Goal: Task Accomplishment & Management: Use online tool/utility

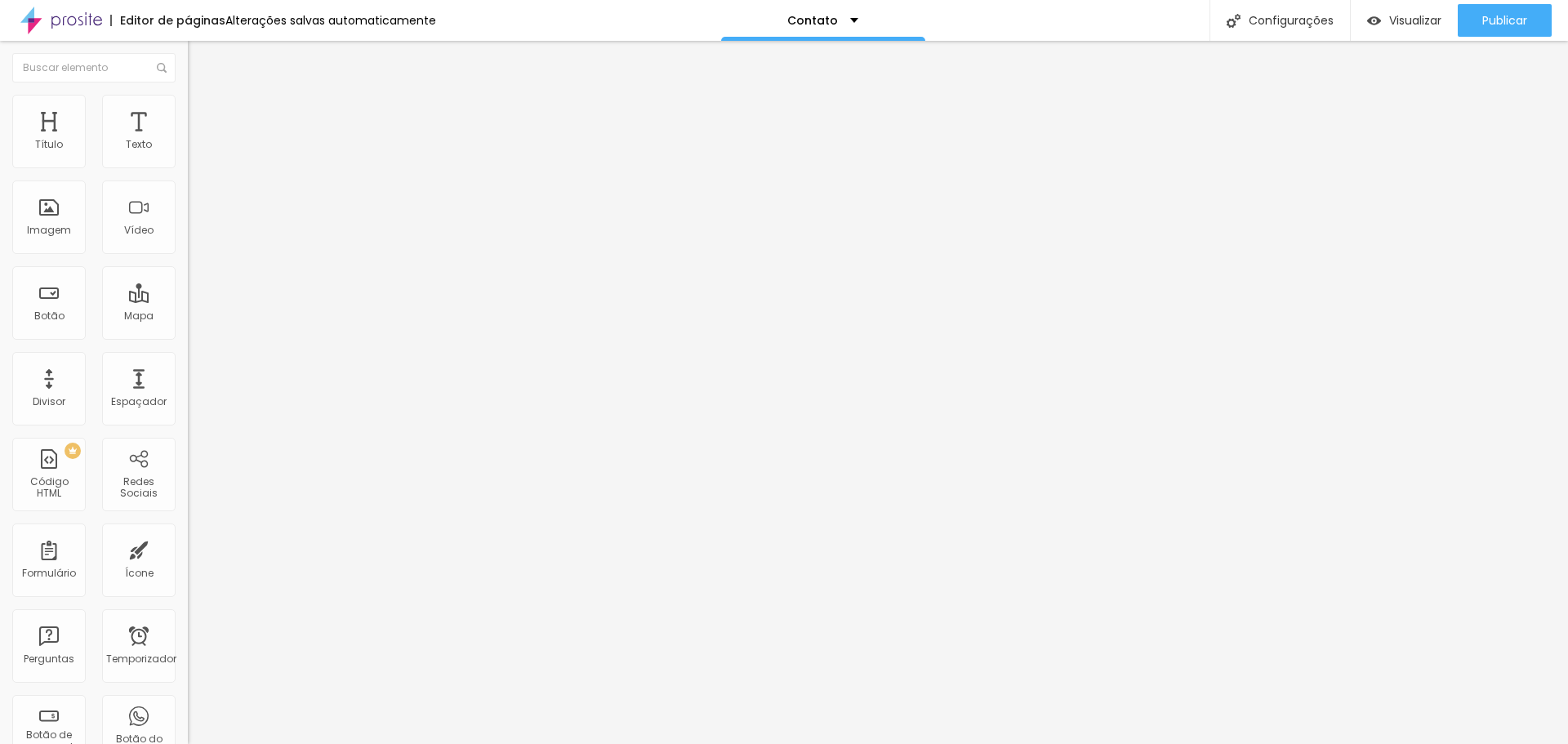
click at [188, 107] on li "Avançado" at bounding box center [282, 103] width 188 height 16
click at [188, 93] on img at bounding box center [195, 86] width 15 height 15
click at [194, 151] on icon "button" at bounding box center [199, 147] width 10 height 10
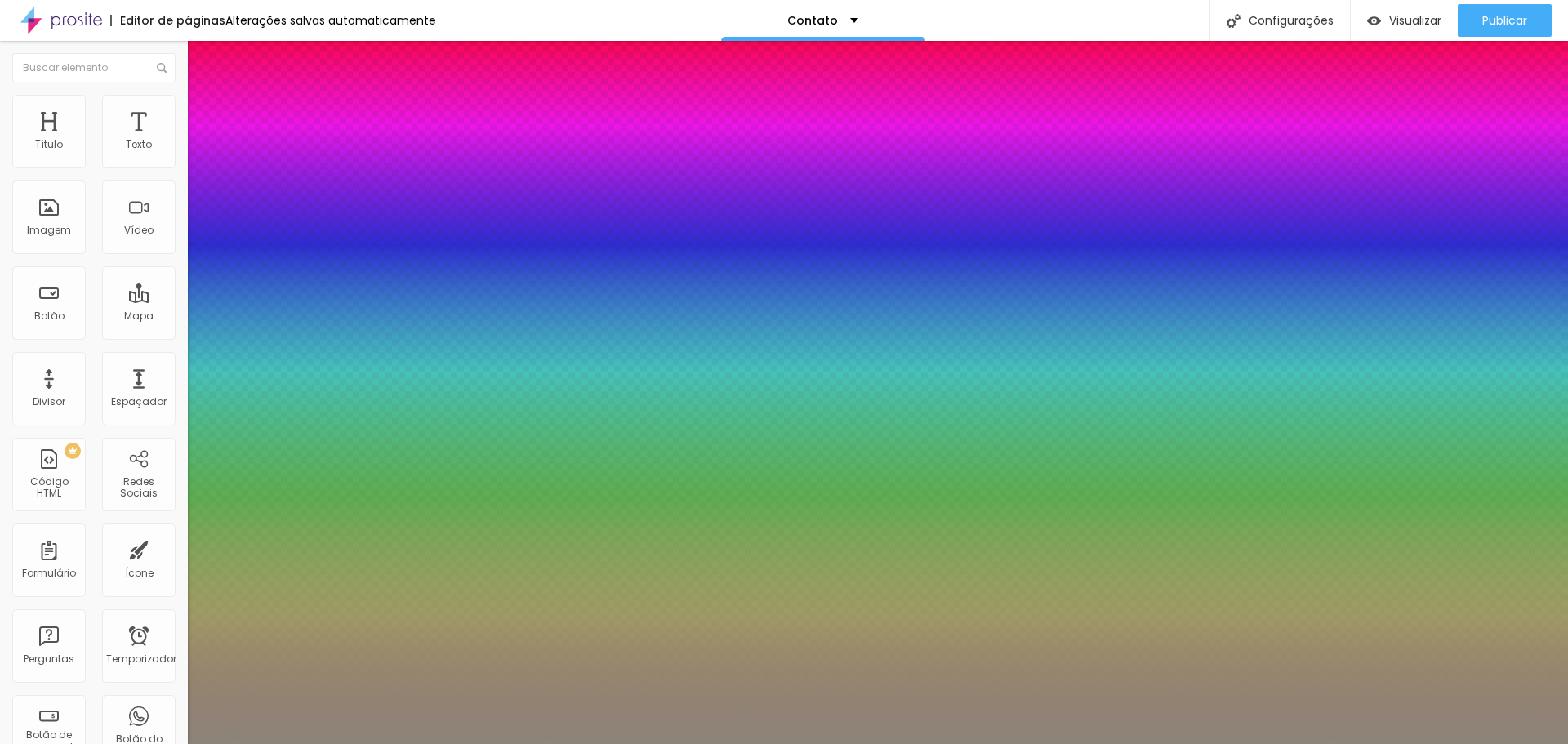
type input "1"
type input "0.5"
type input "18"
type input "1"
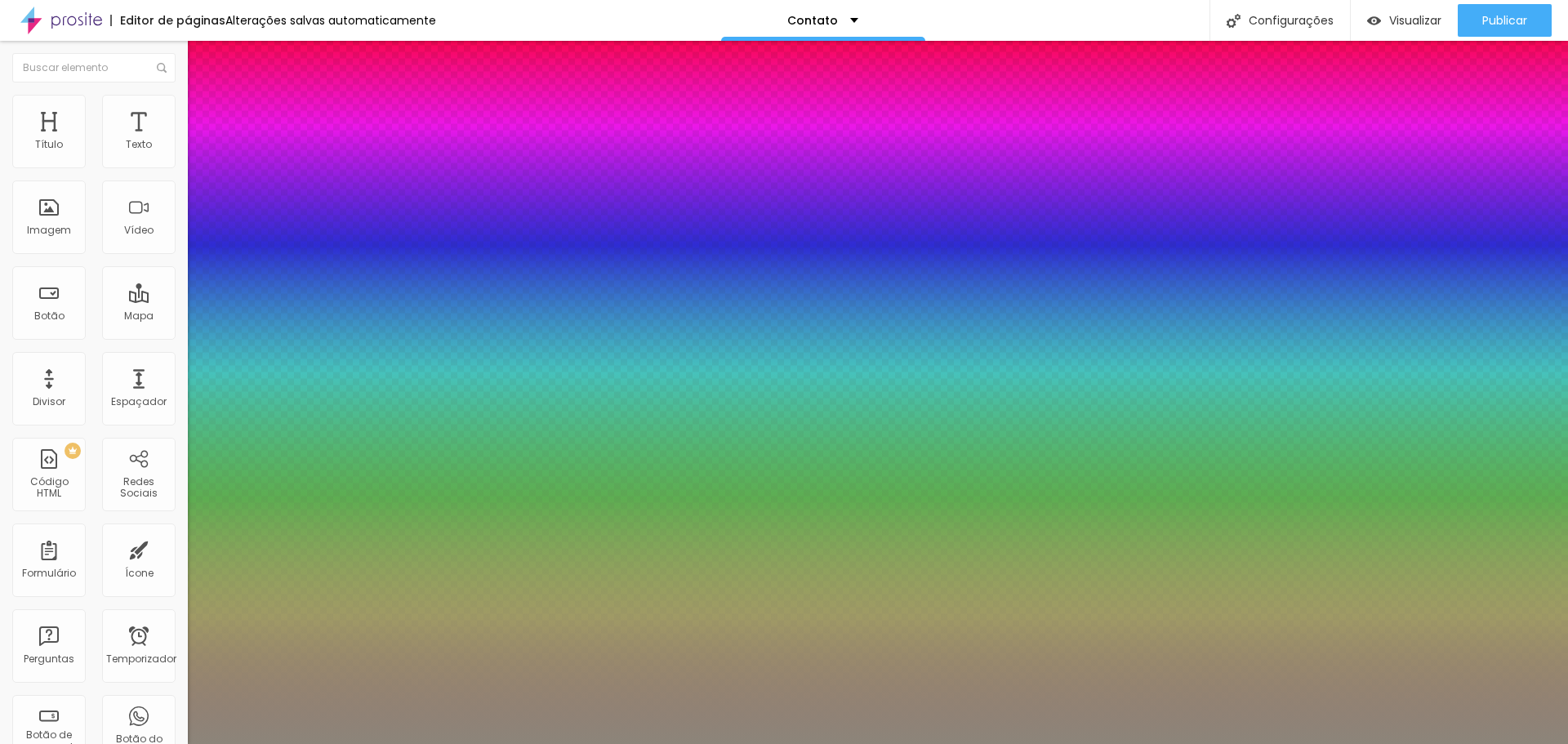
type input "0.5"
type input "20"
type input "1"
type input "0.5"
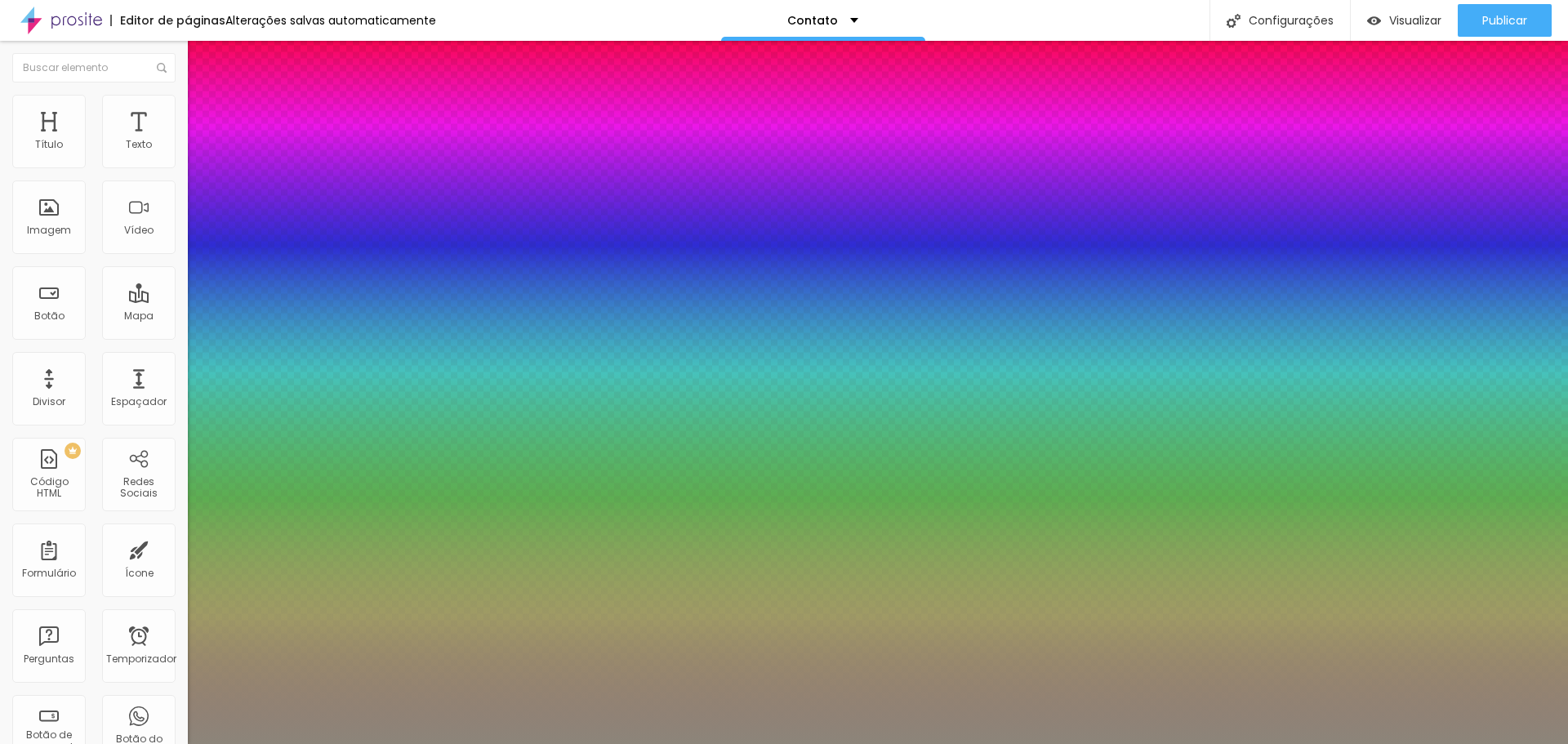
type input "22"
type input "1"
type input "0.5"
type input "27"
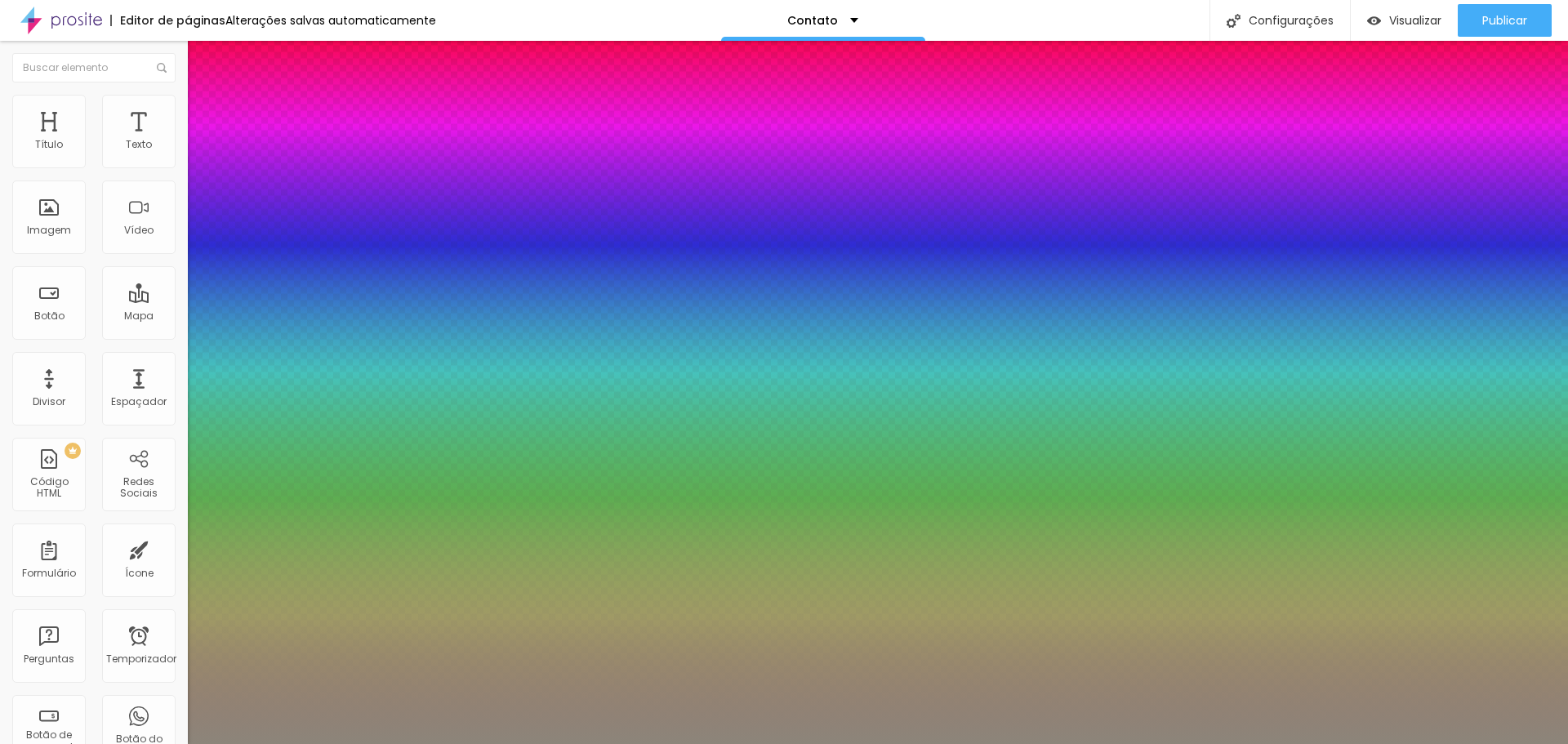
type input "27"
type input "1"
type input "0.5"
type input "34"
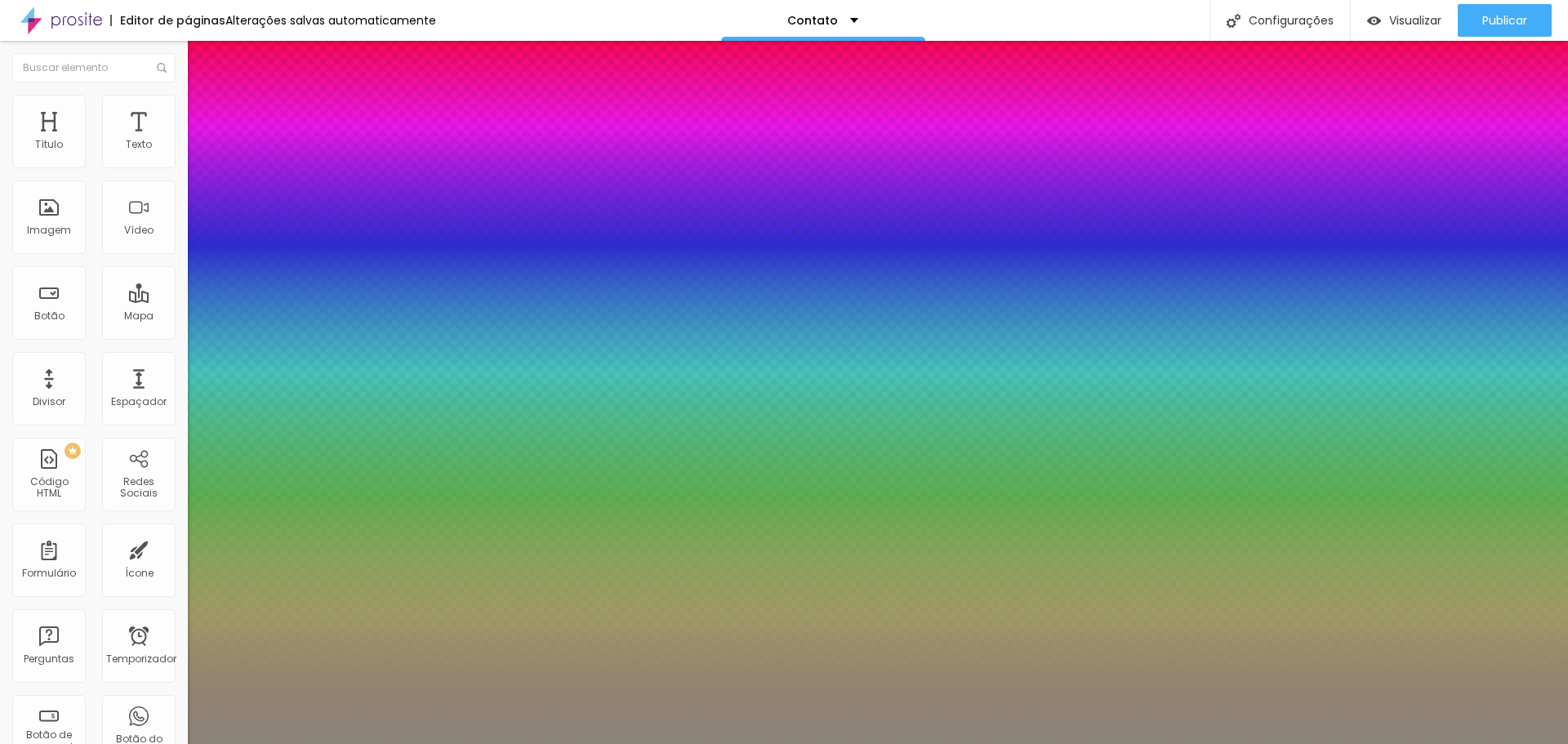
type input "1"
type input "0.5"
type input "42"
type input "1"
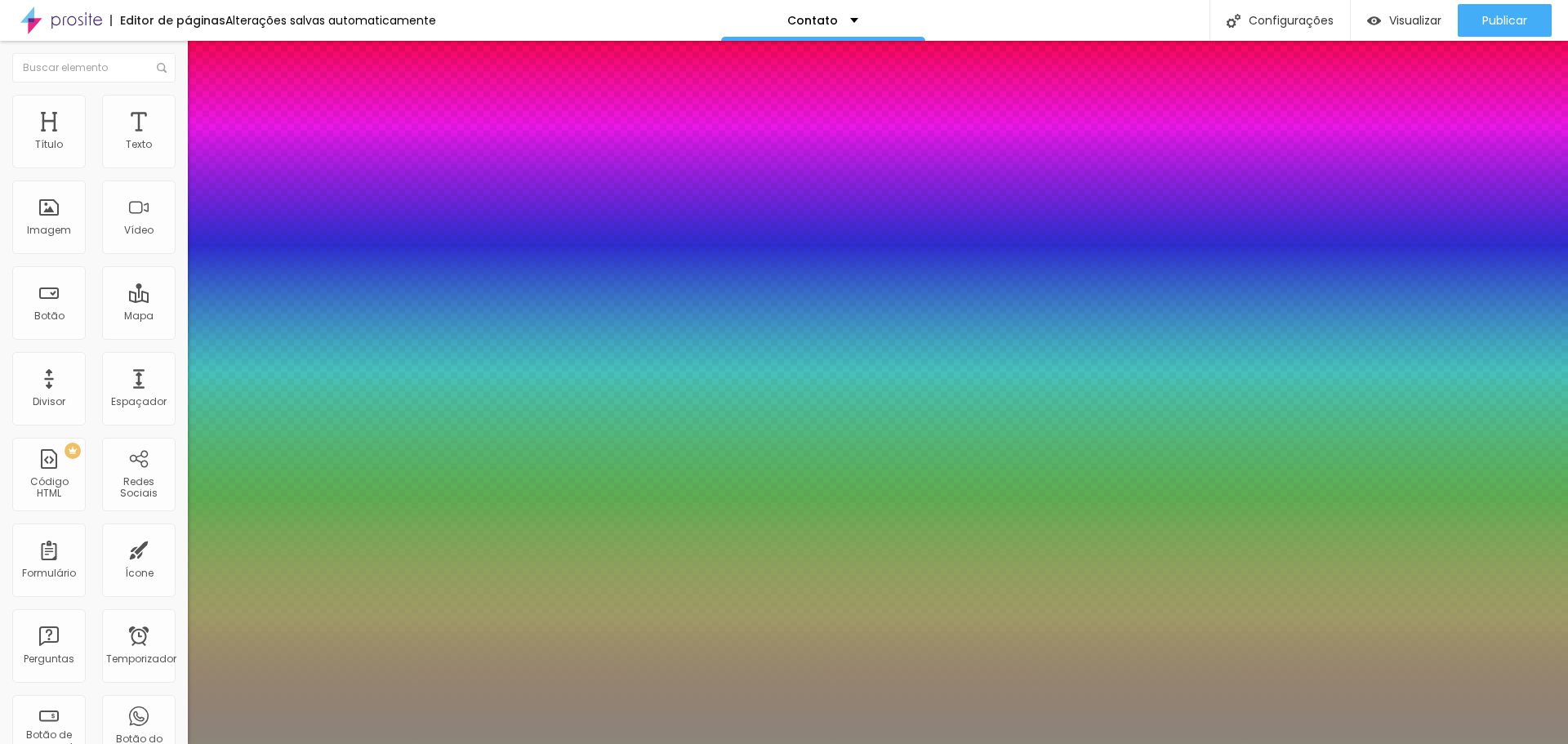
type input "0.5"
type input "48"
type input "1"
type input "0.5"
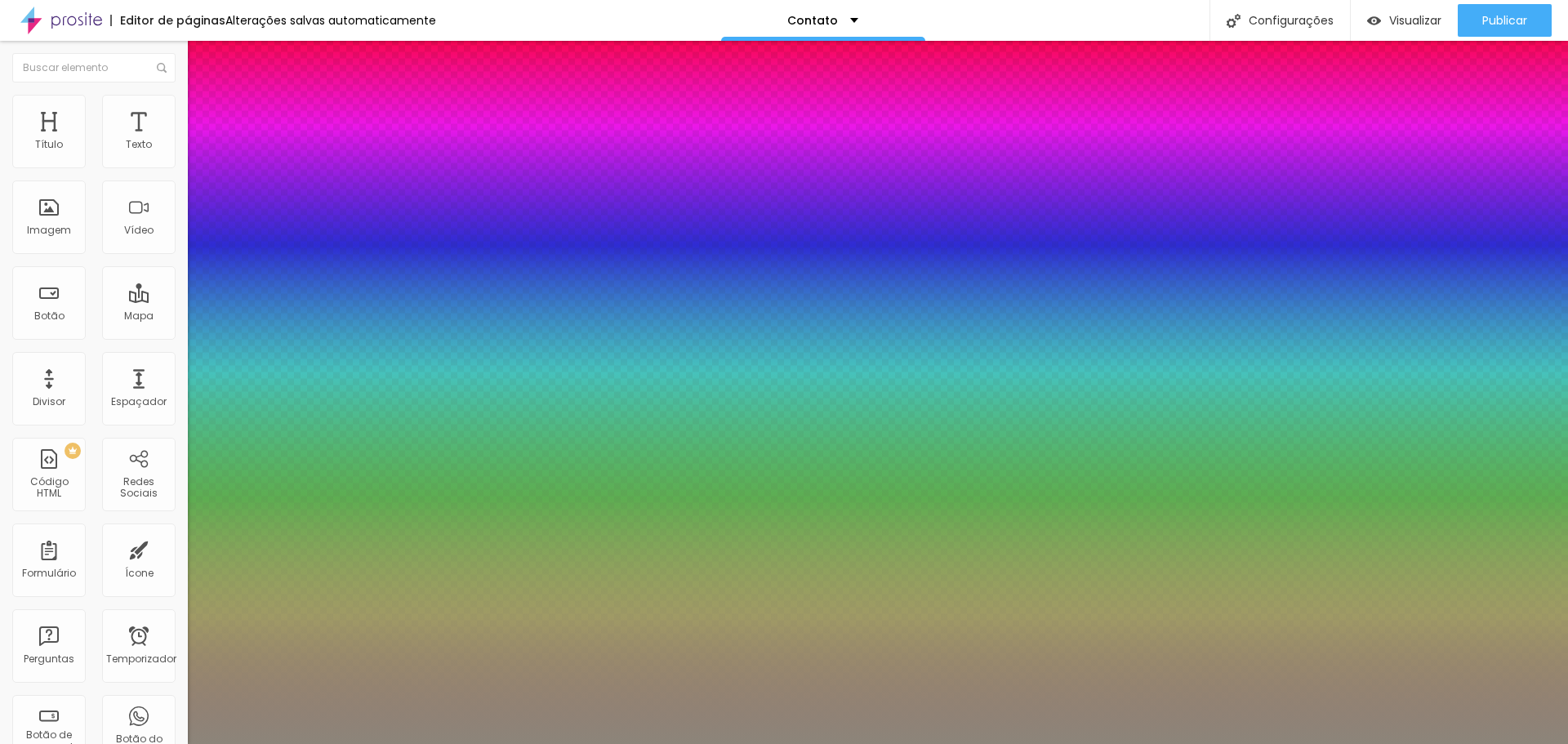
type input "53"
type input "1"
type input "0.5"
type input "56"
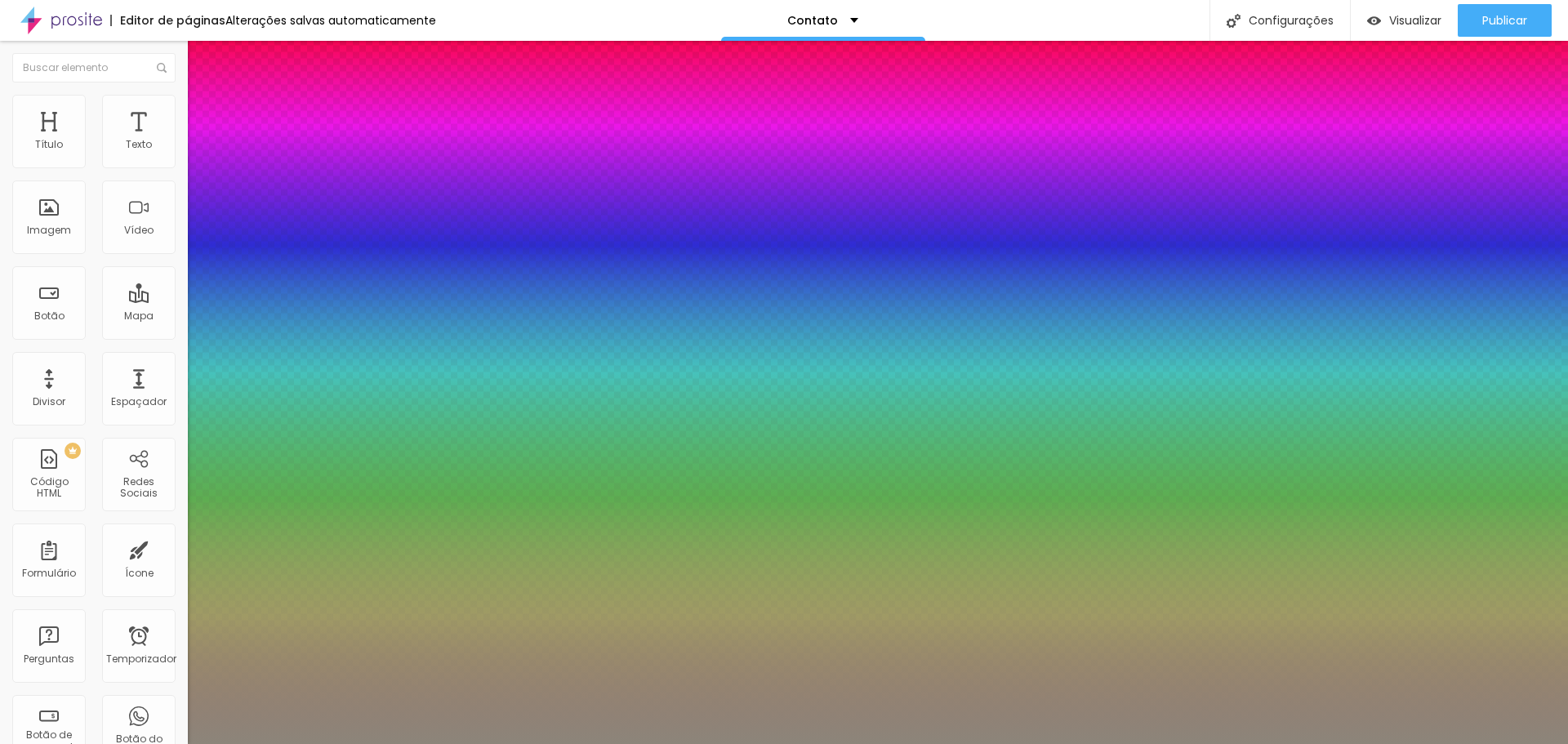
type input "56"
type input "1"
type input "0.5"
type input "57"
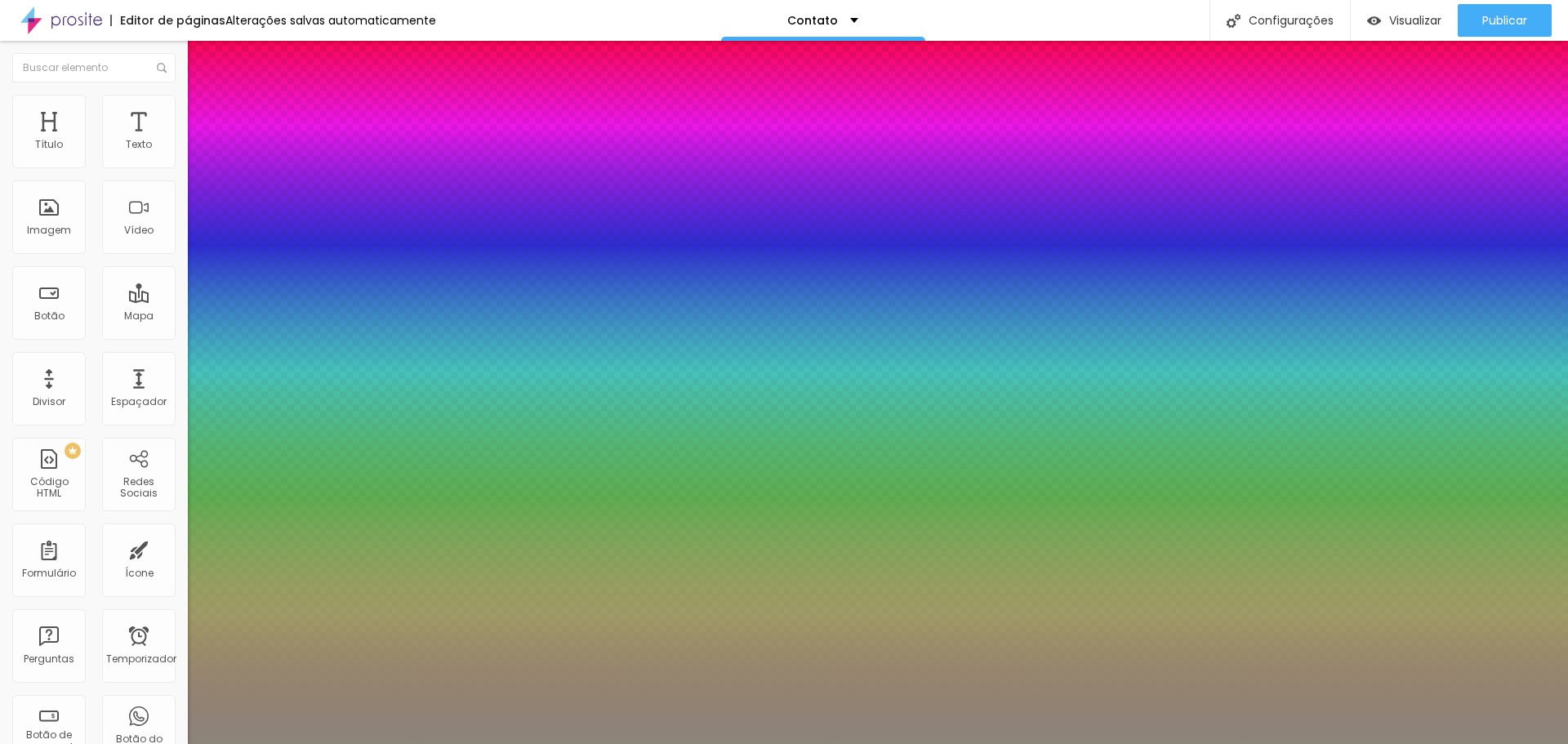
type input "1"
type input "0.5"
type input "54"
type input "1"
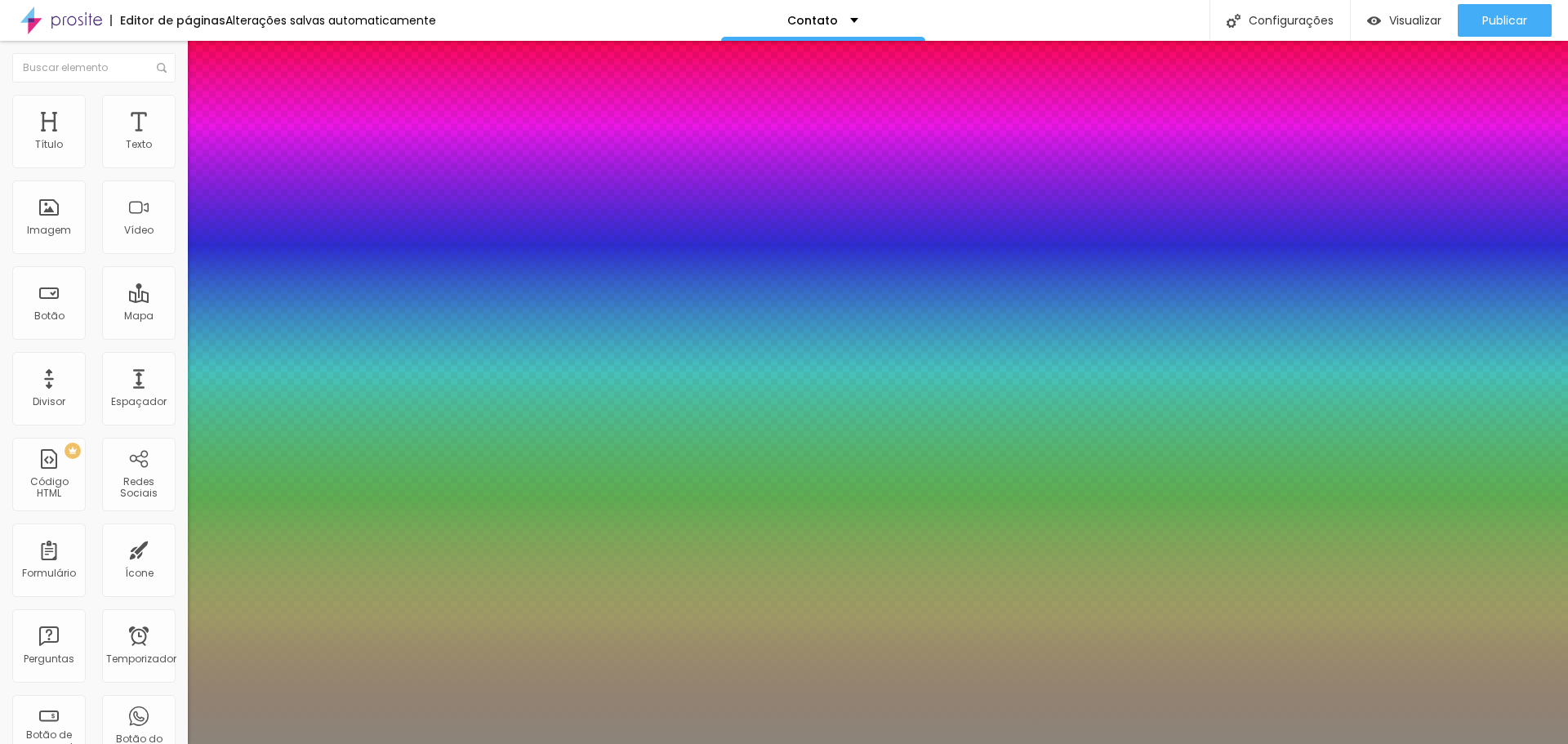
type input "0.5"
type input "52"
type input "1"
type input "0.5"
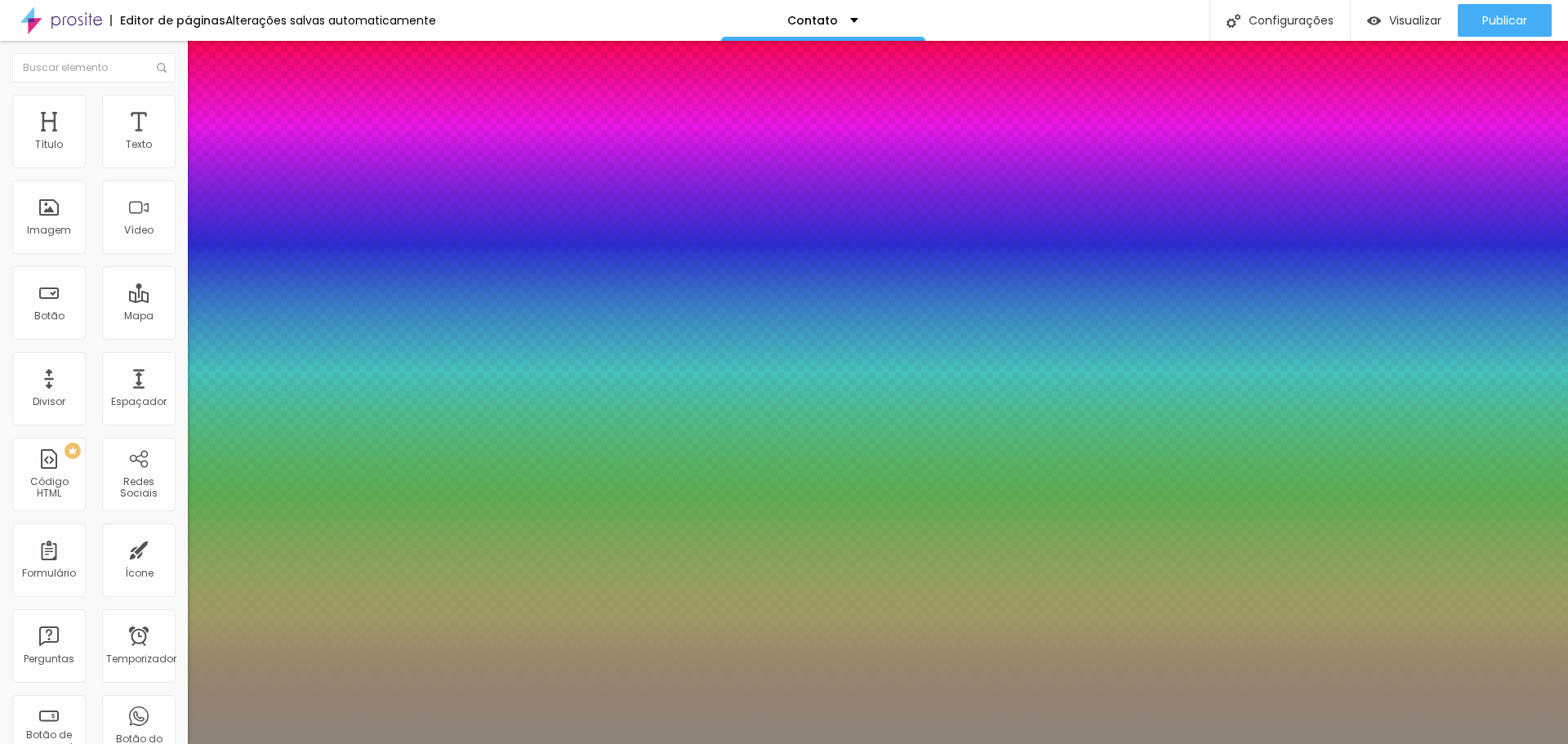
type input "50"
type input "1"
type input "0.5"
type input "49"
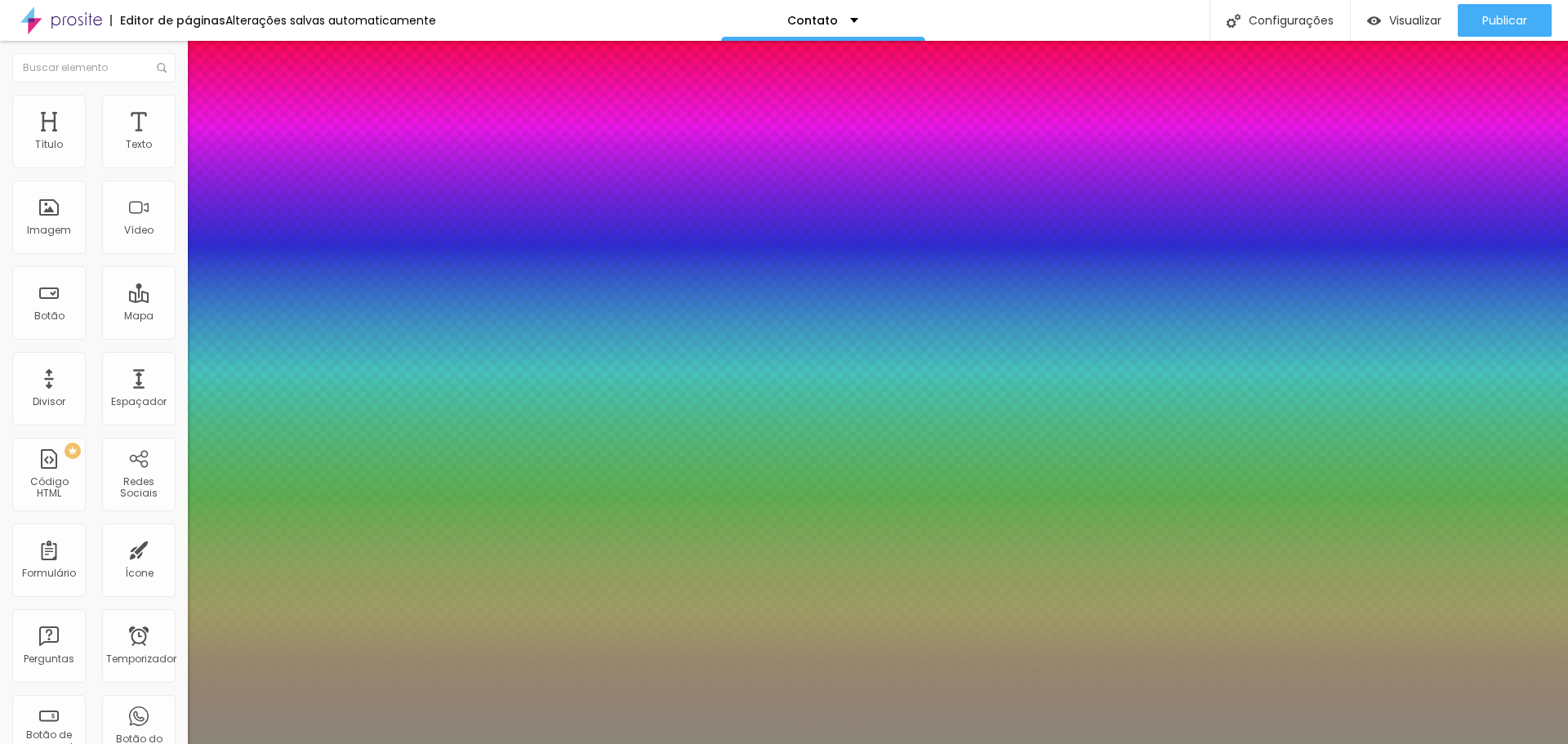
type input "49"
type input "1"
type input "0.5"
type input "48"
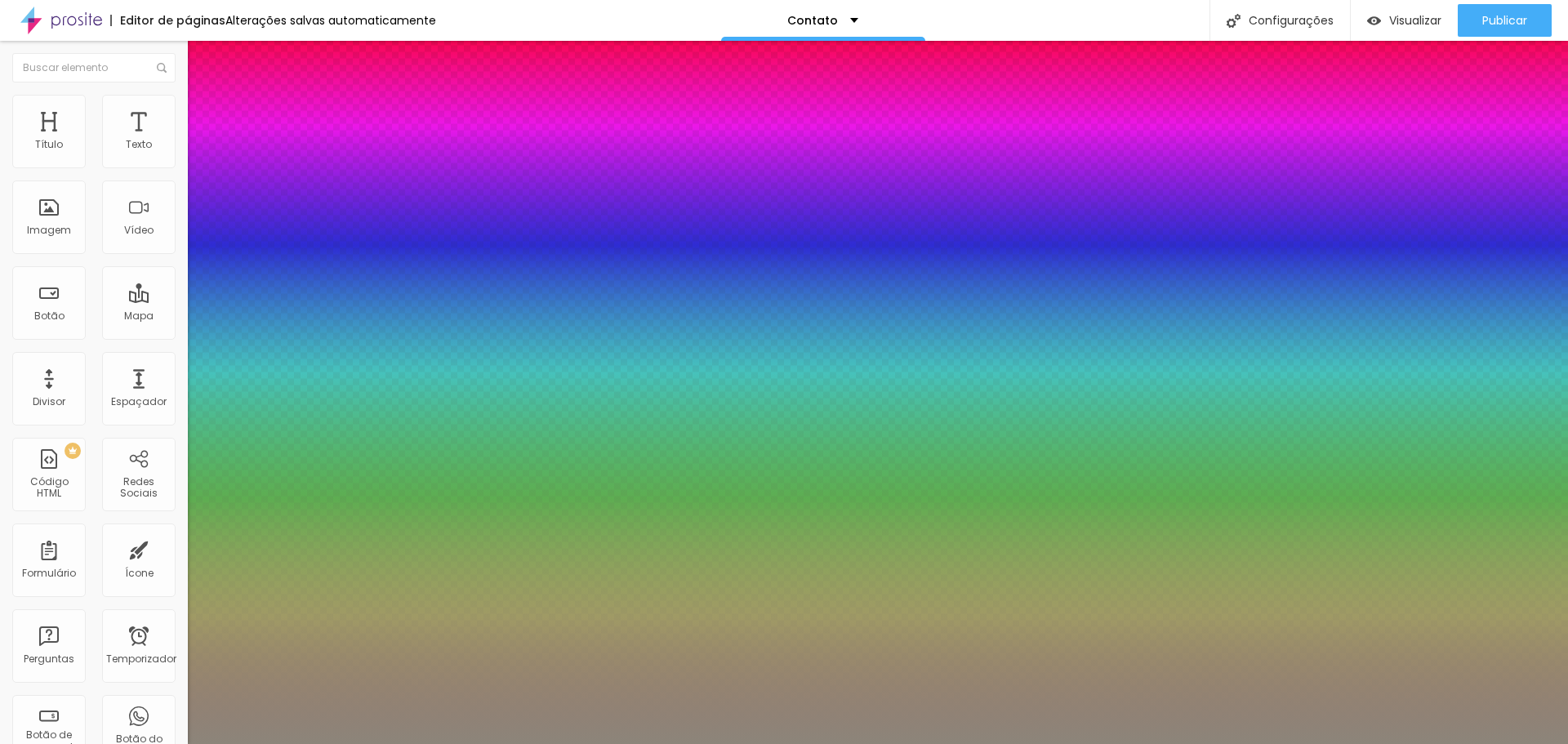
type input "1"
type input "0.5"
type input "47"
type input "1"
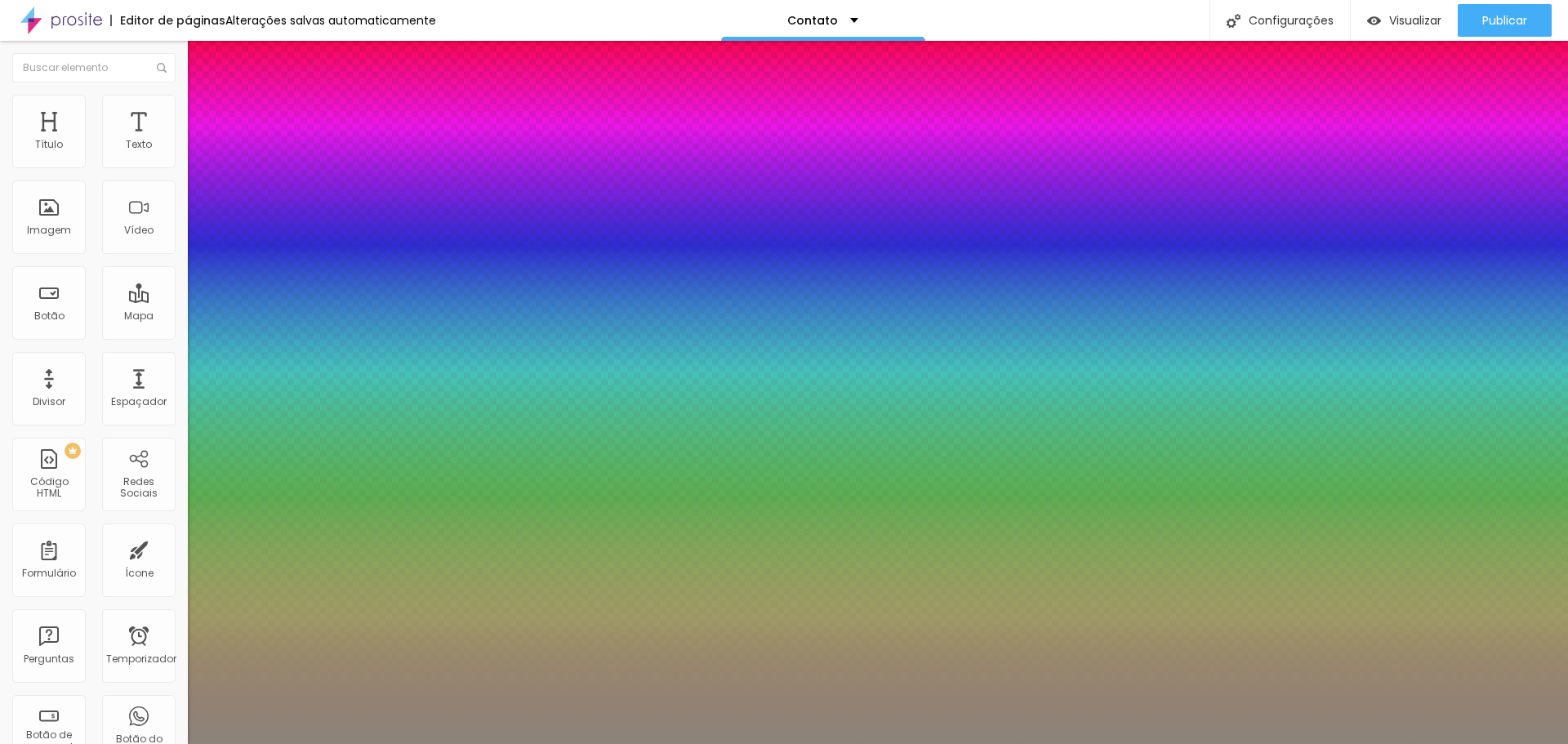
type input "0.5"
type input "46"
type input "1"
type input "0.5"
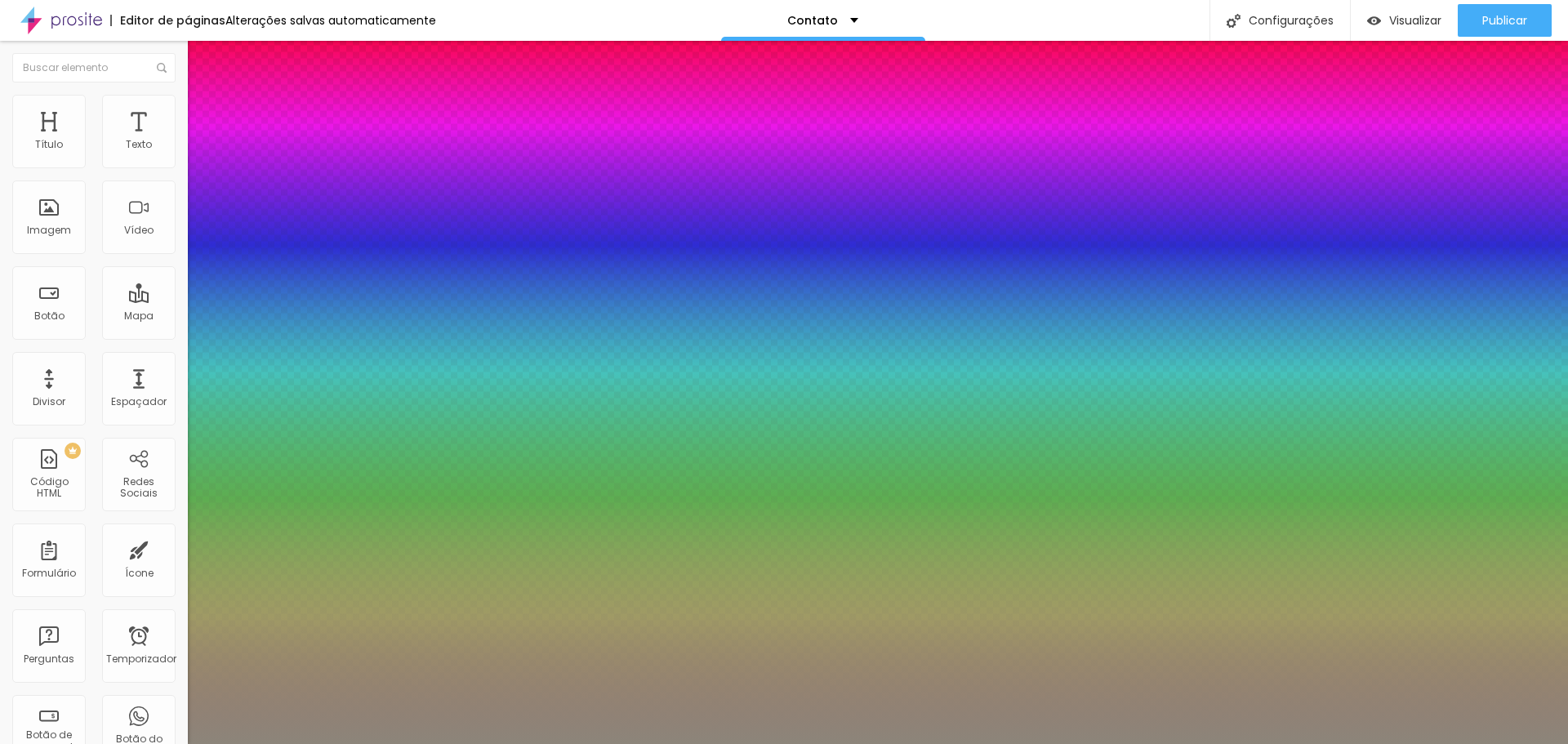
type input "45"
type input "1"
type input "0.5"
type input "41"
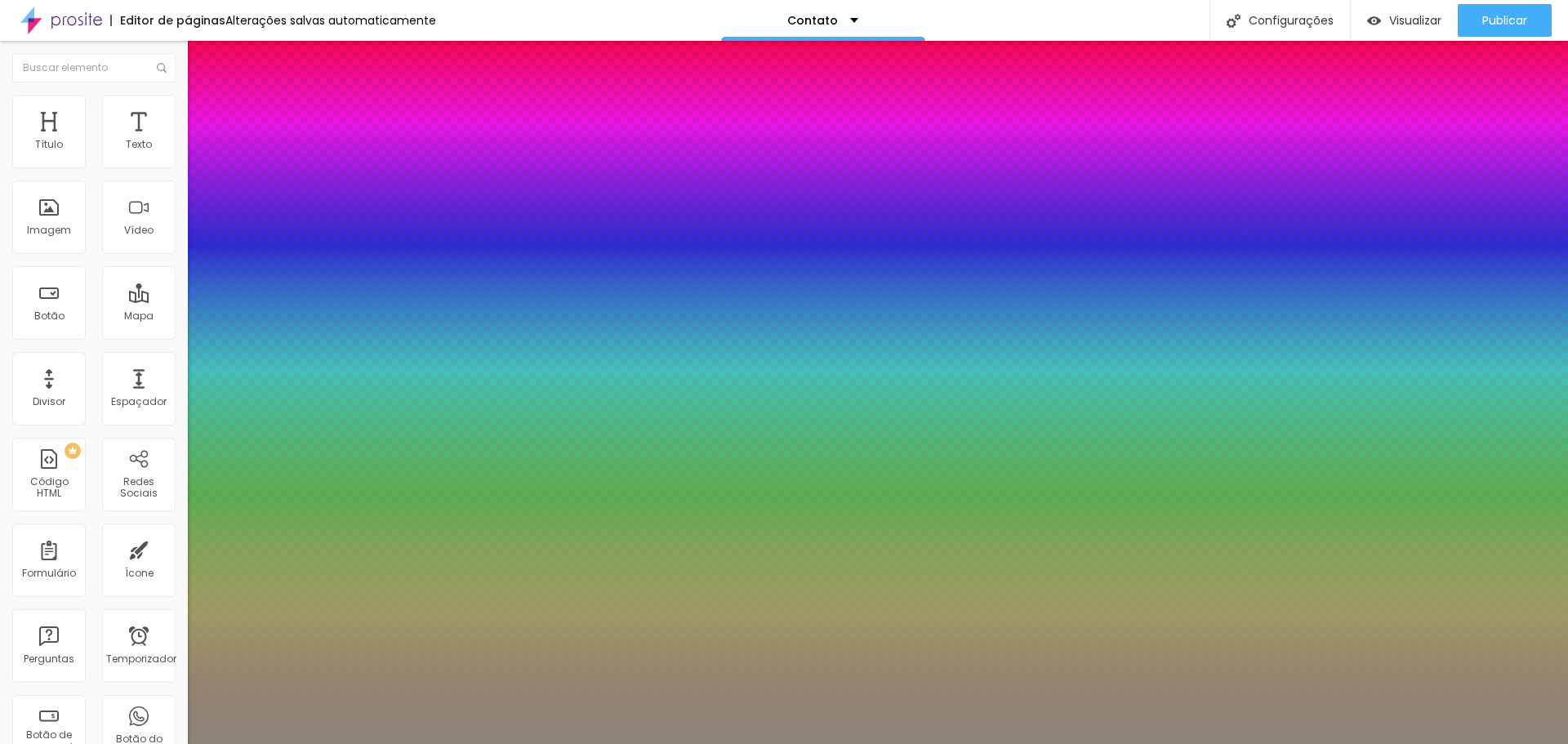
type input "41"
type input "1"
type input "0.5"
type input "38"
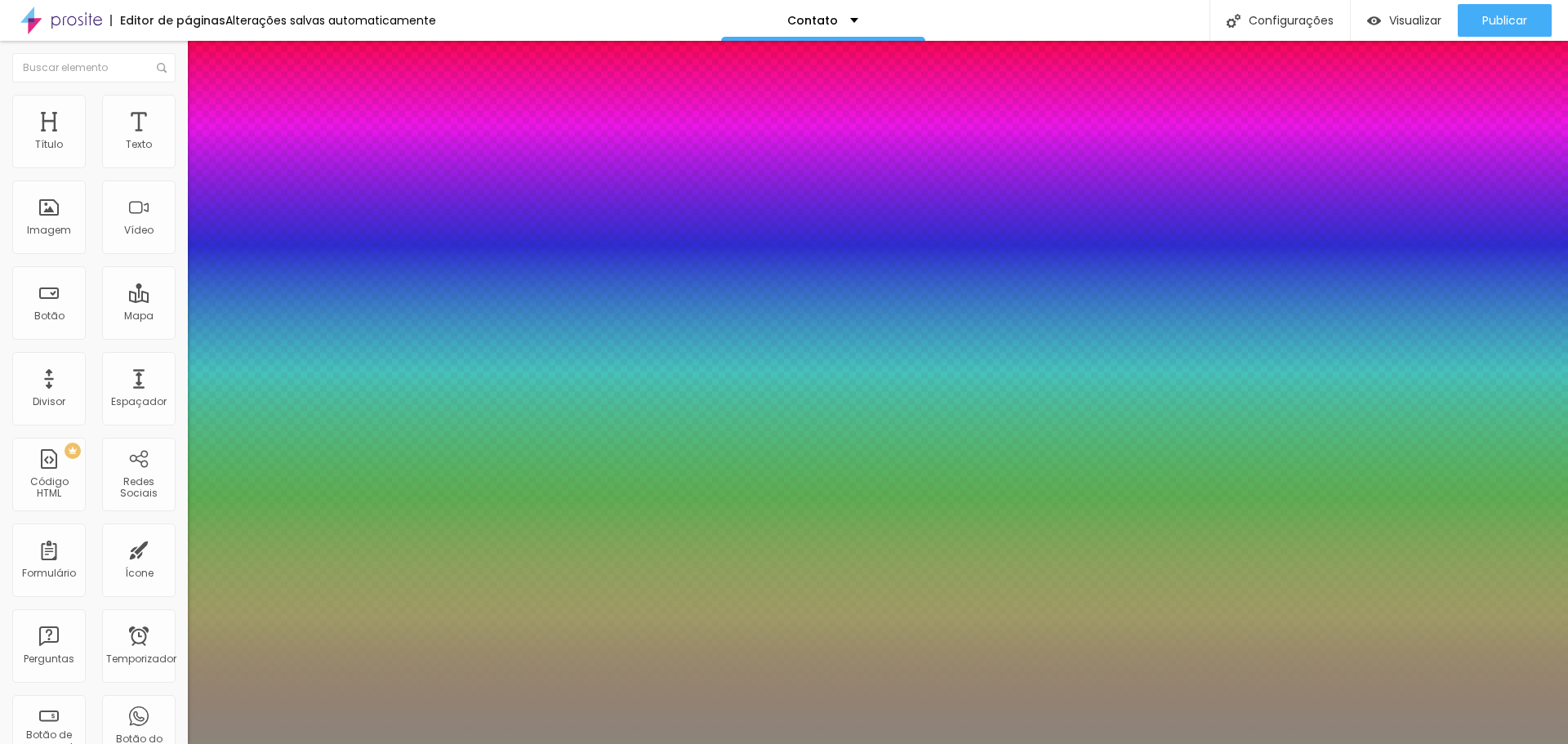
type input "1"
type input "0.5"
type input "35"
type input "1"
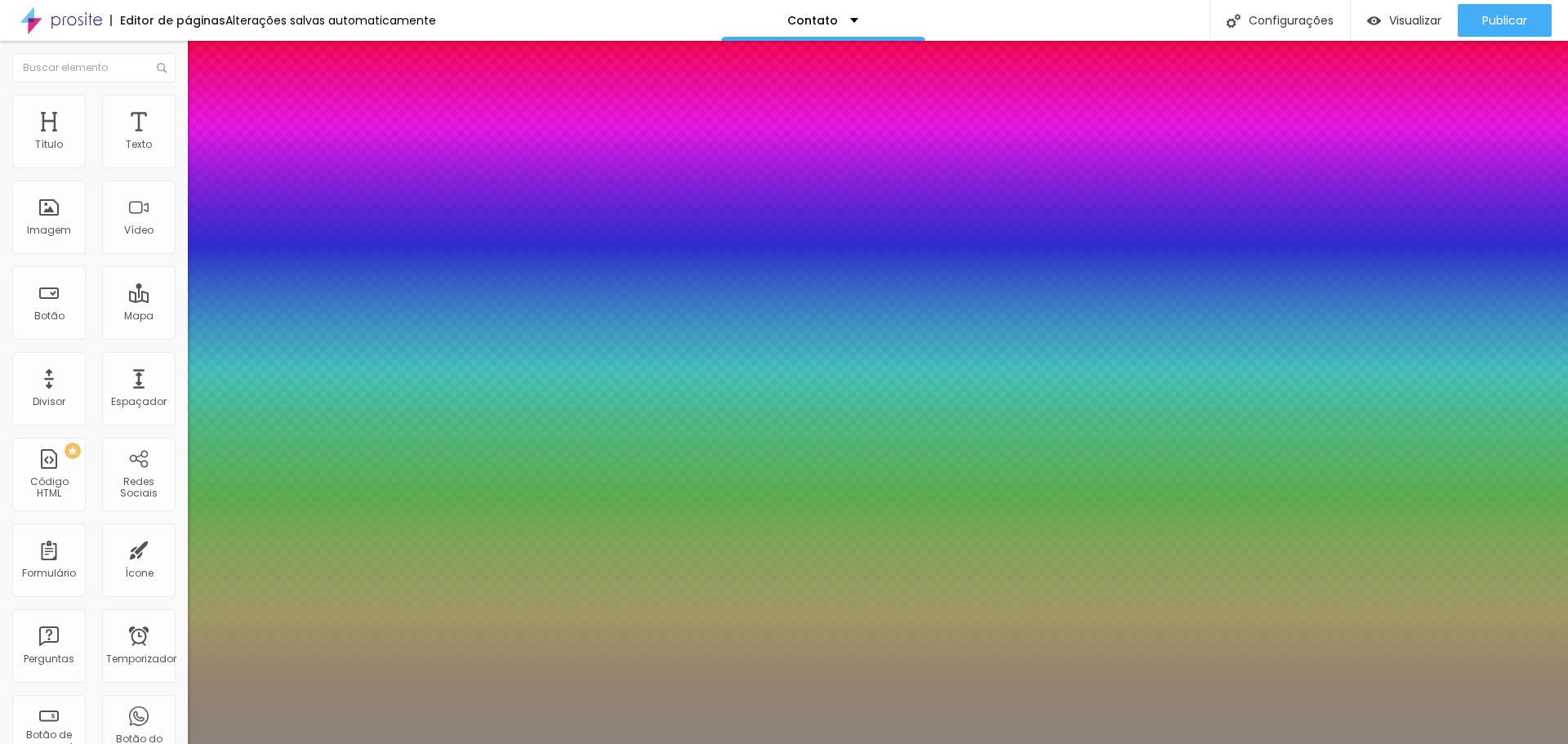
type input "0.5"
type input "34"
type input "1"
type input "0.5"
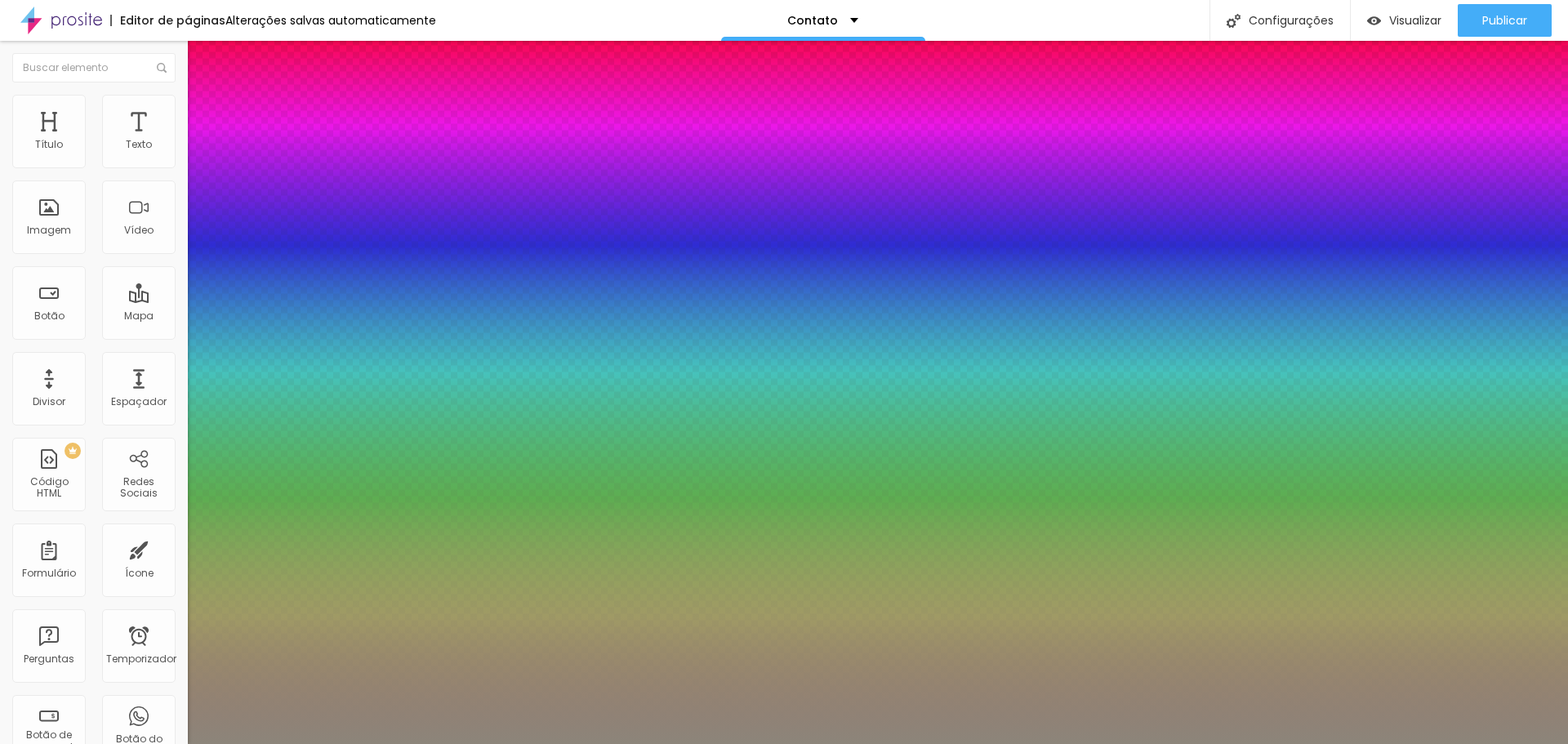
type input "33"
type input "1"
type input "0.5"
type input "32"
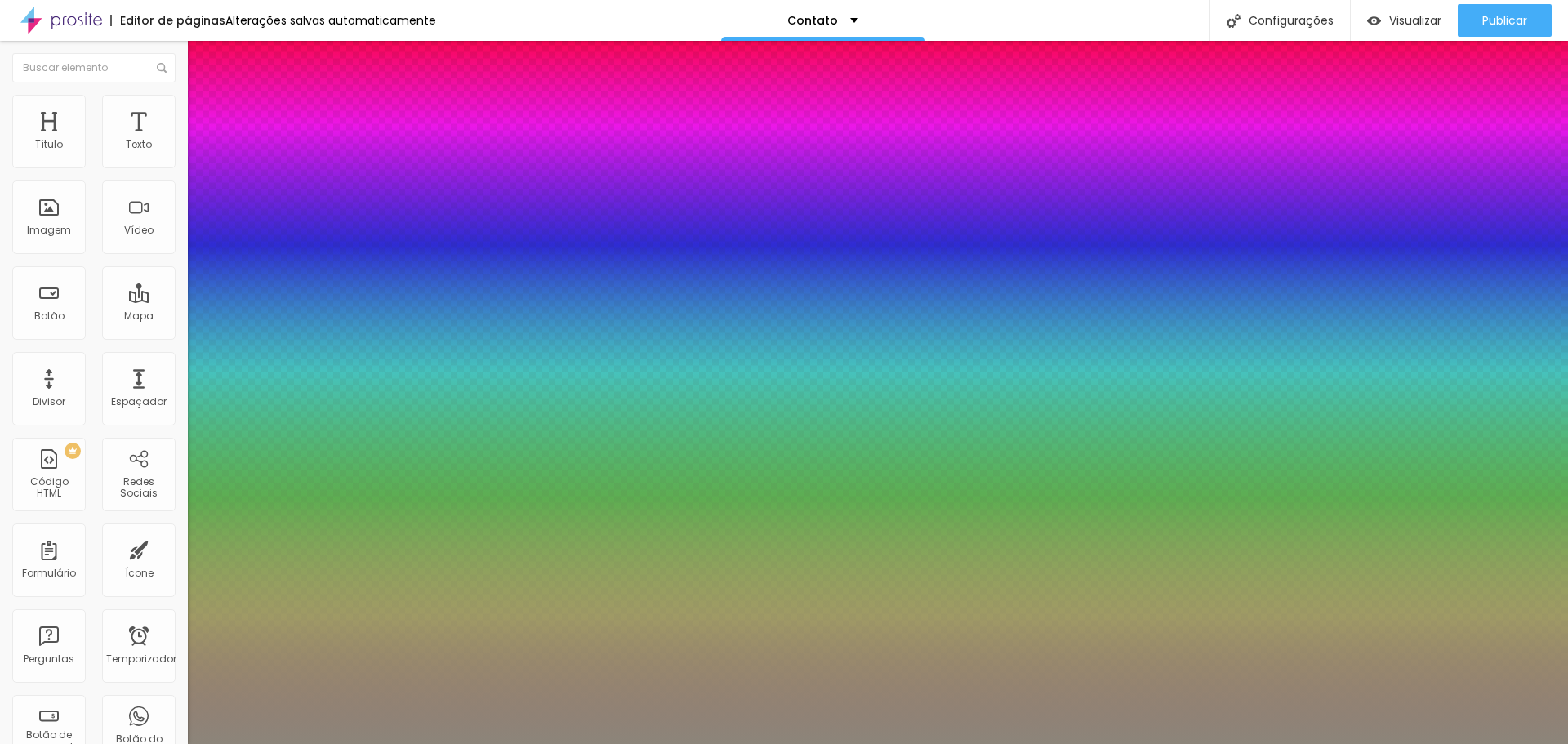
type input "32"
type input "1"
type input "0.5"
type input "31"
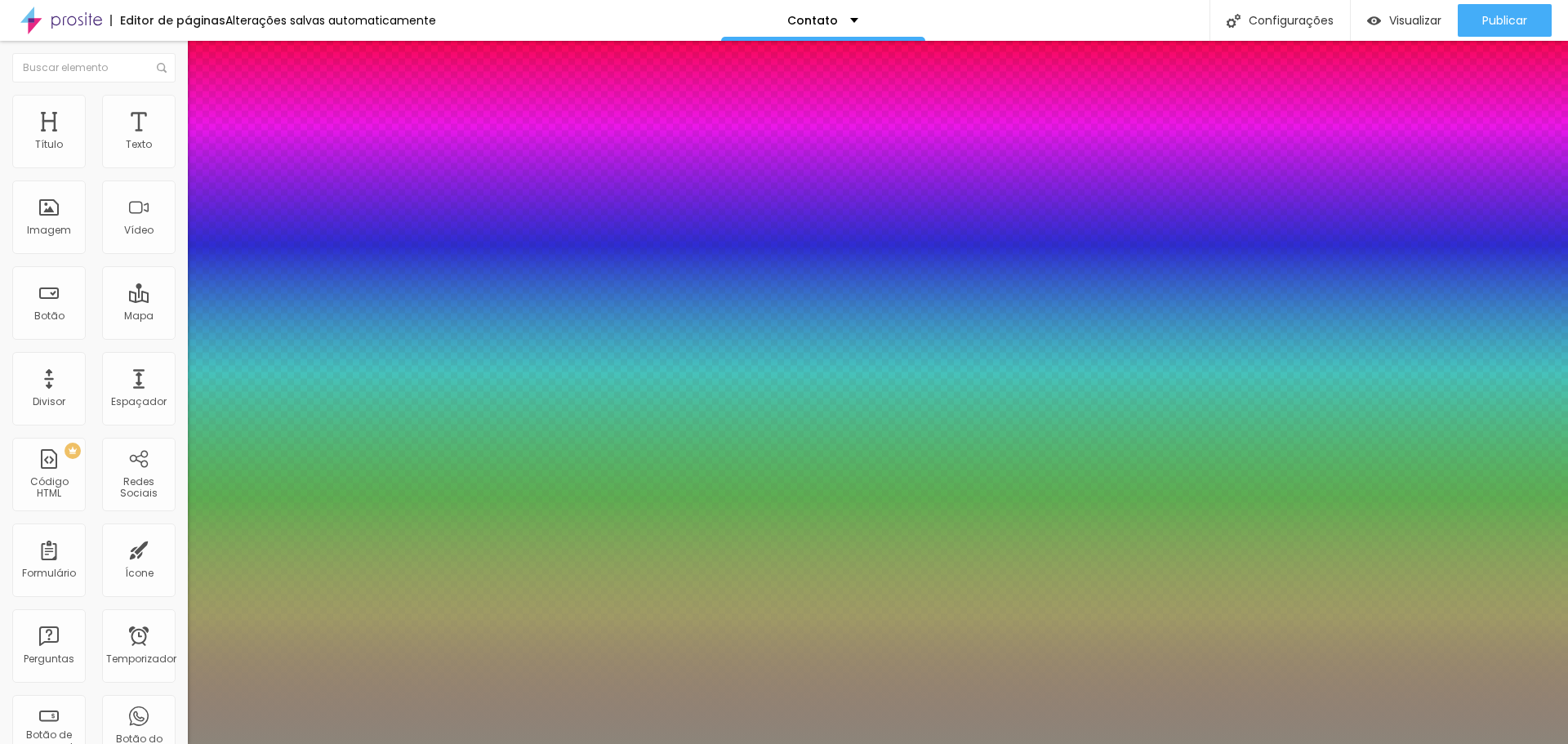
type input "1"
type input "0.5"
type input "1"
type input "0.5"
type input "30"
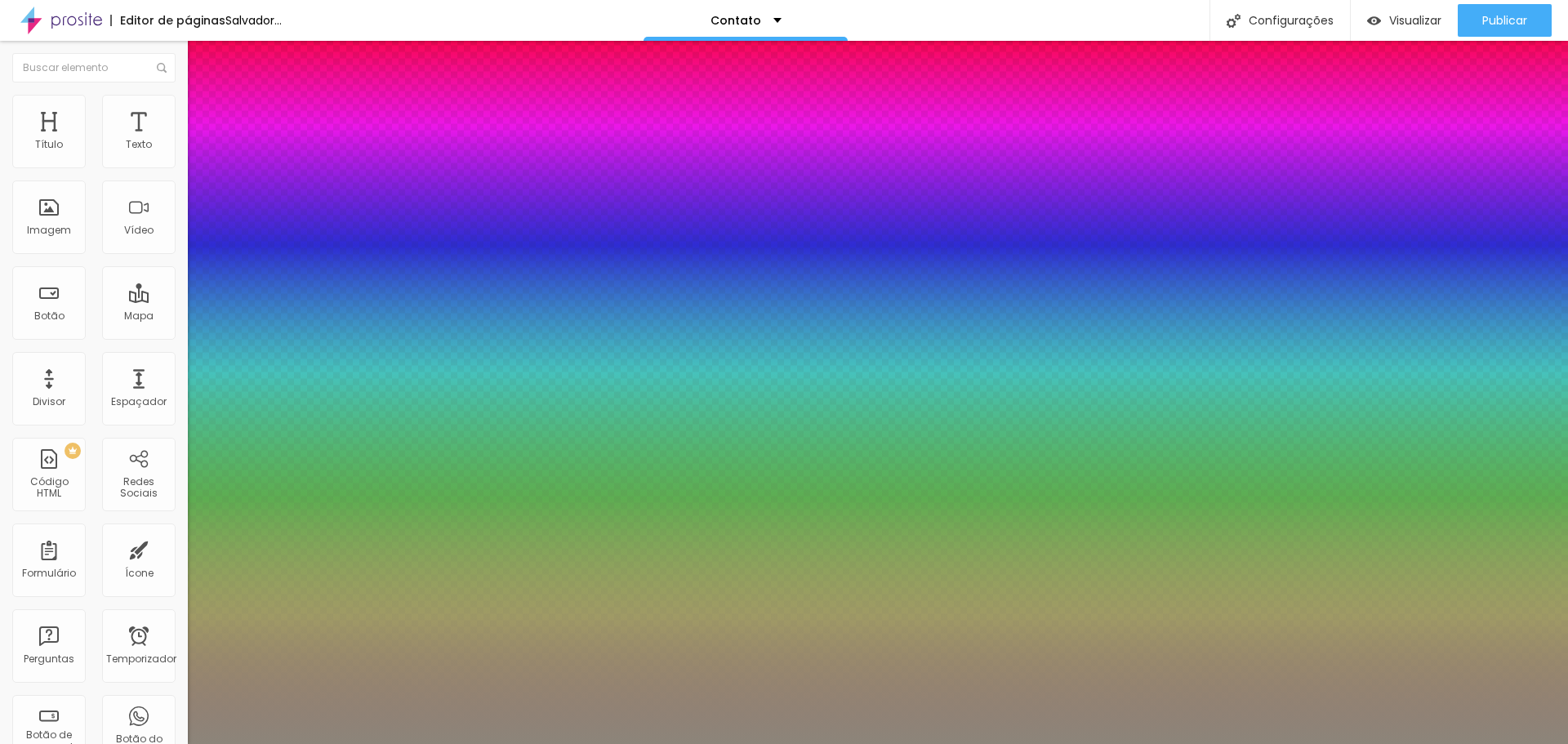
type input "30"
type input "1"
type input "0.5"
type input "29"
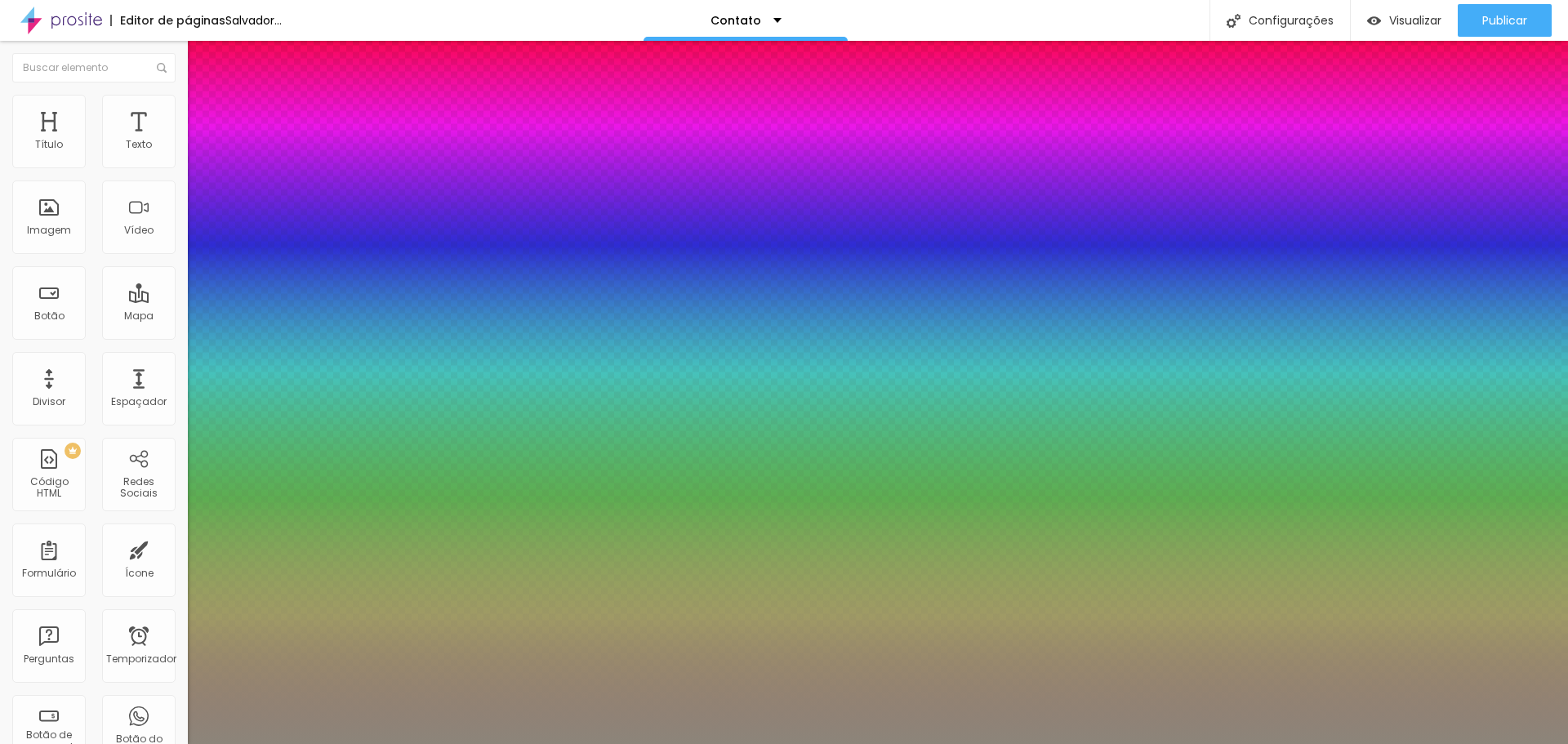
type input "1"
type input "0.5"
type input "28"
type input "1"
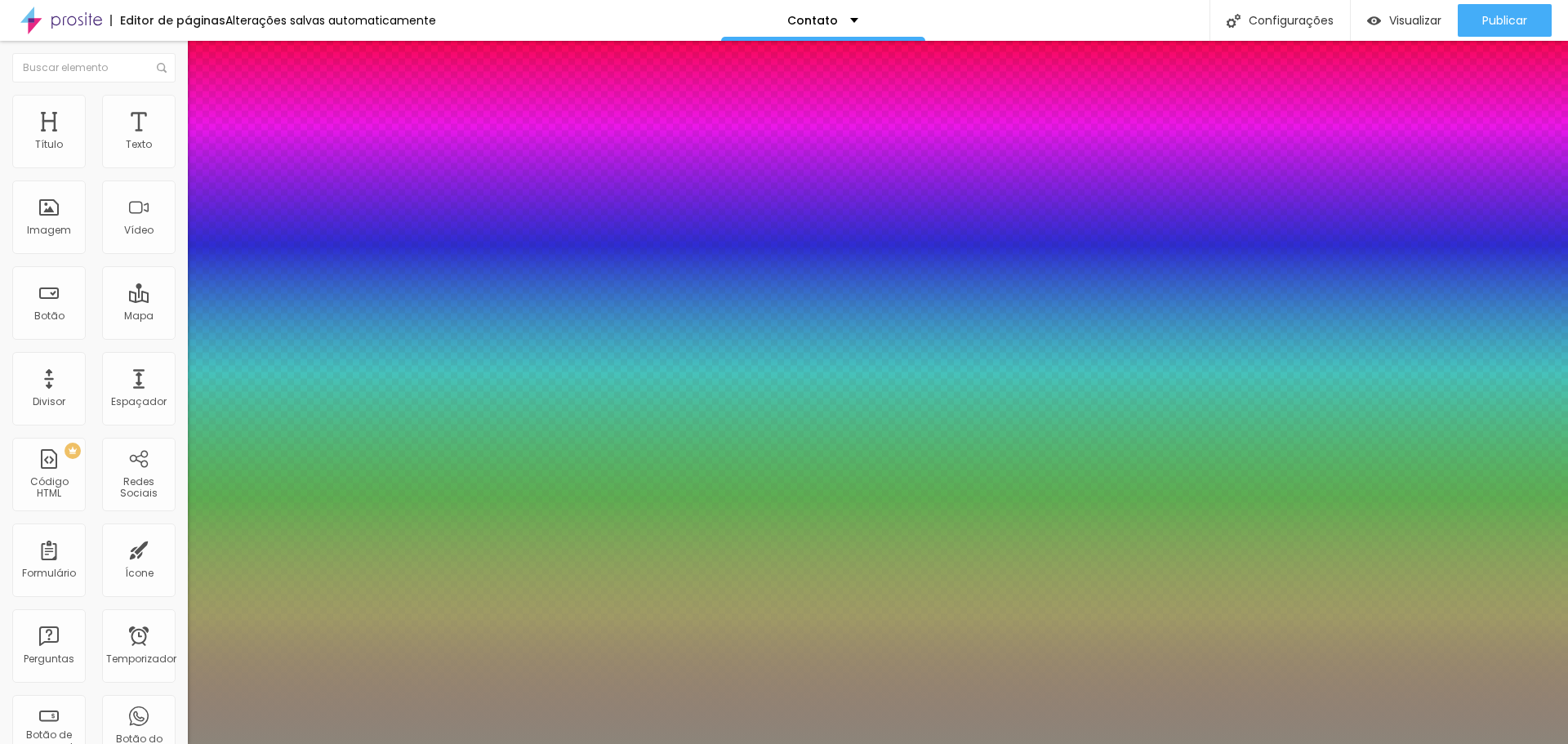
type input "0.5"
type input "27"
type input "1"
type input "0.5"
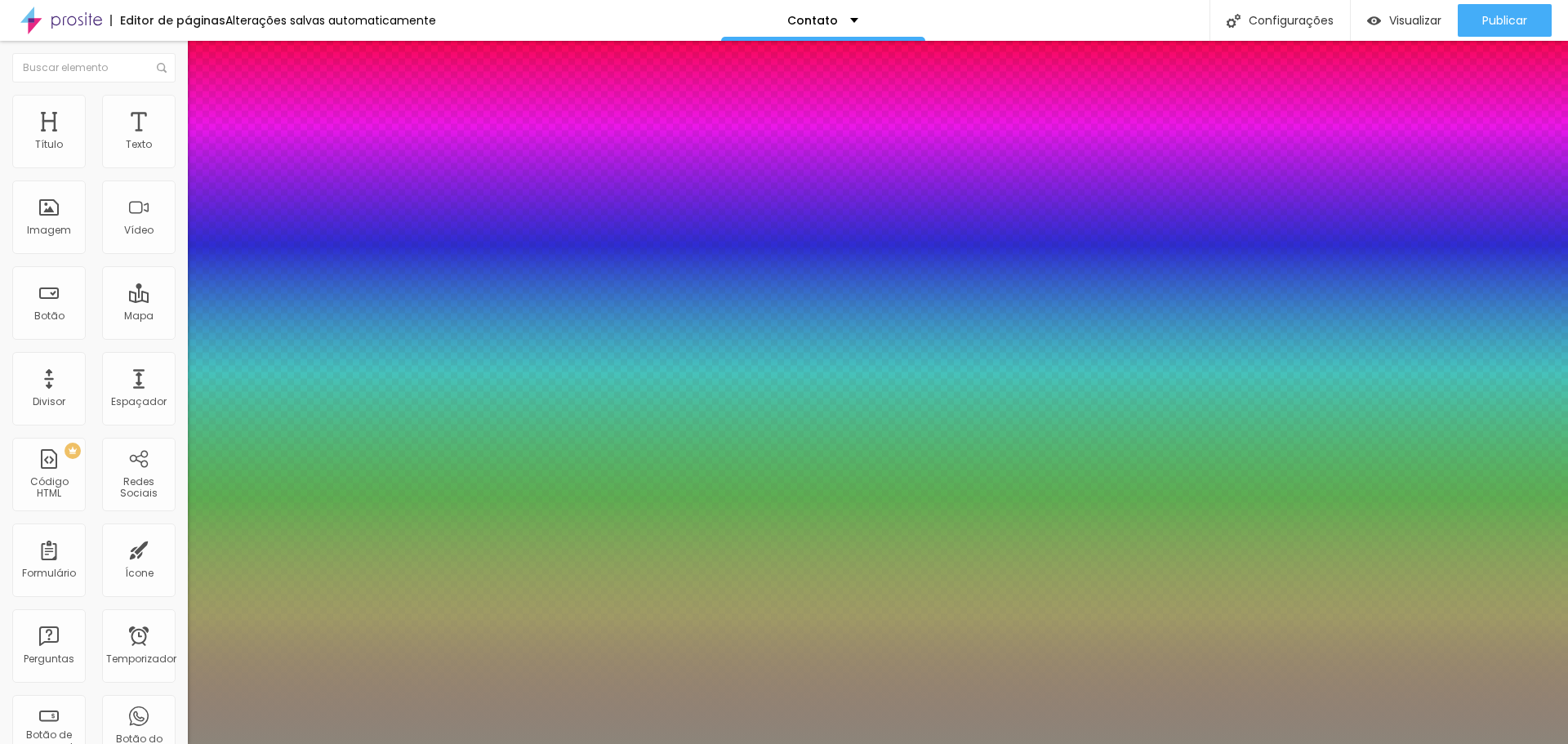
type input "26"
type input "1"
type input "0.5"
type input "25"
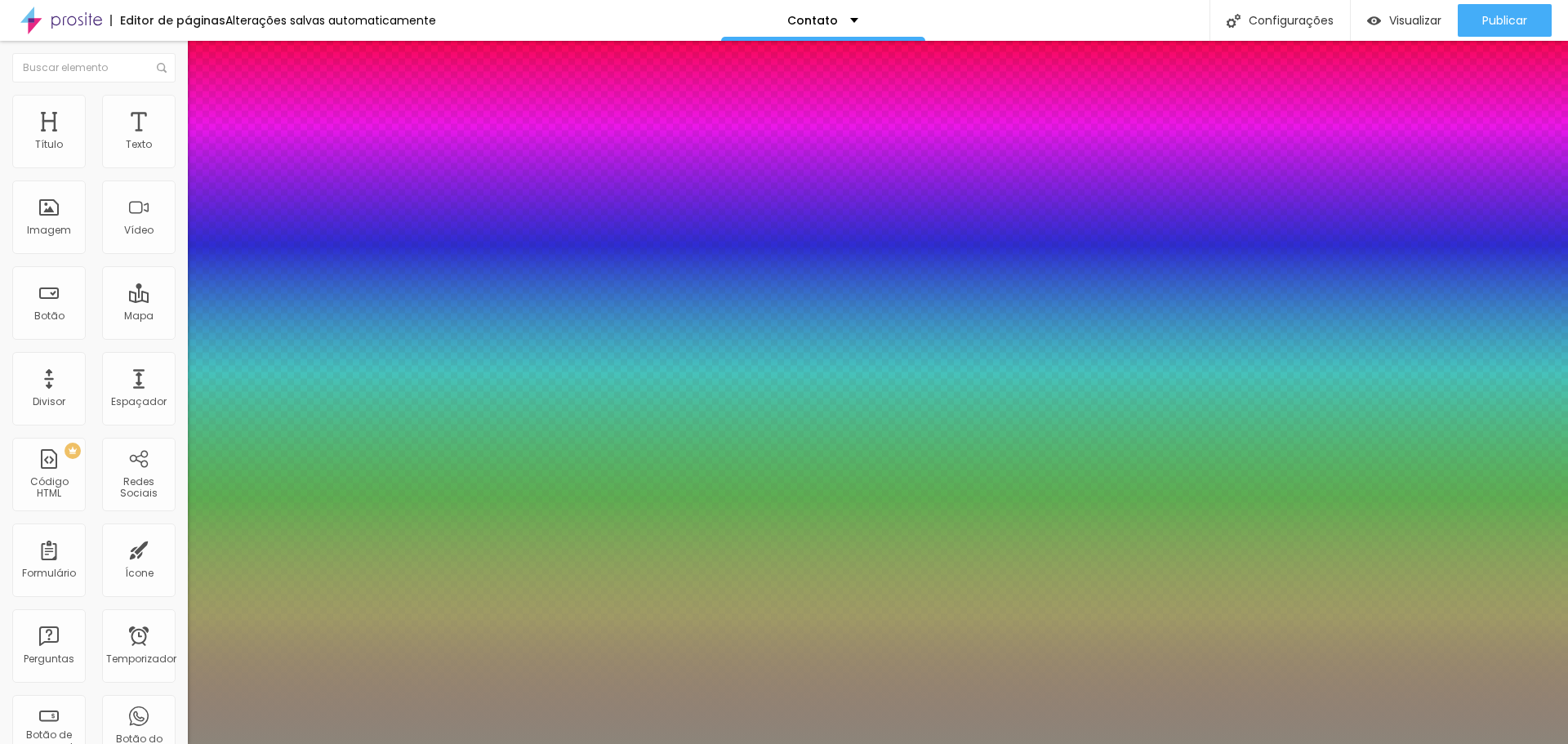
type input "25"
type input "1"
type input "0.5"
type input "24"
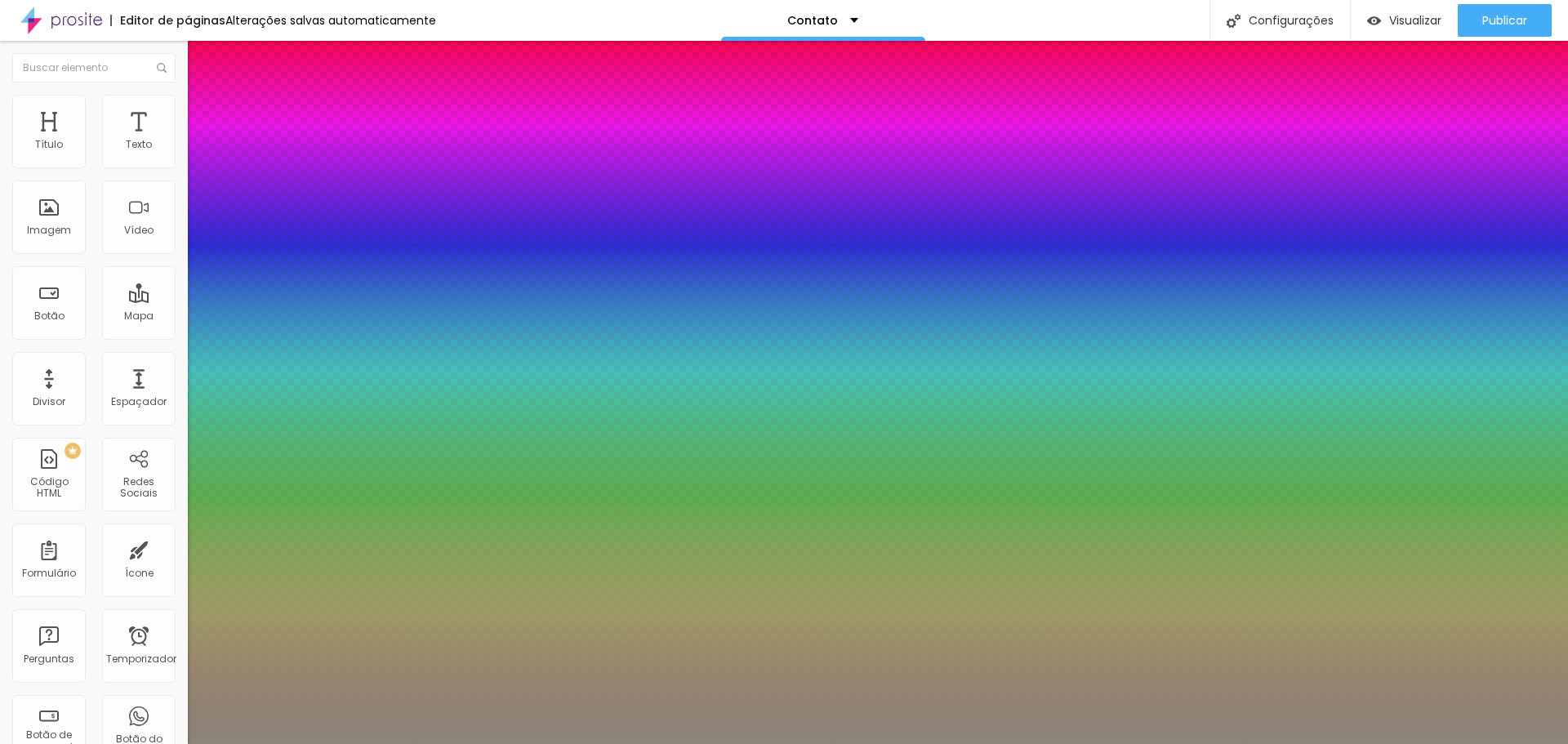
type input "1"
type input "0.5"
type input "22"
type input "1"
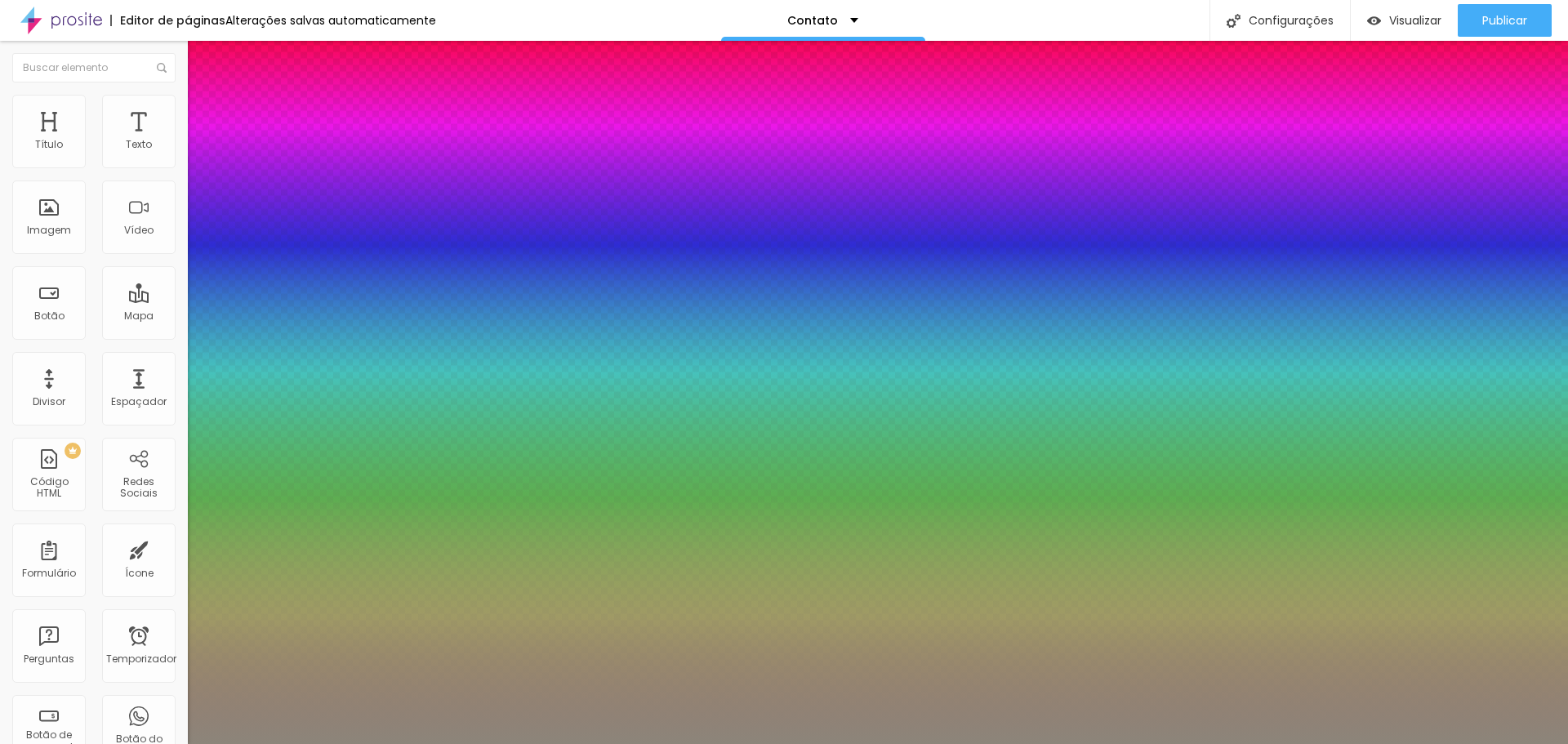
type input "0.5"
type input "21"
type input "1"
type input "0.5"
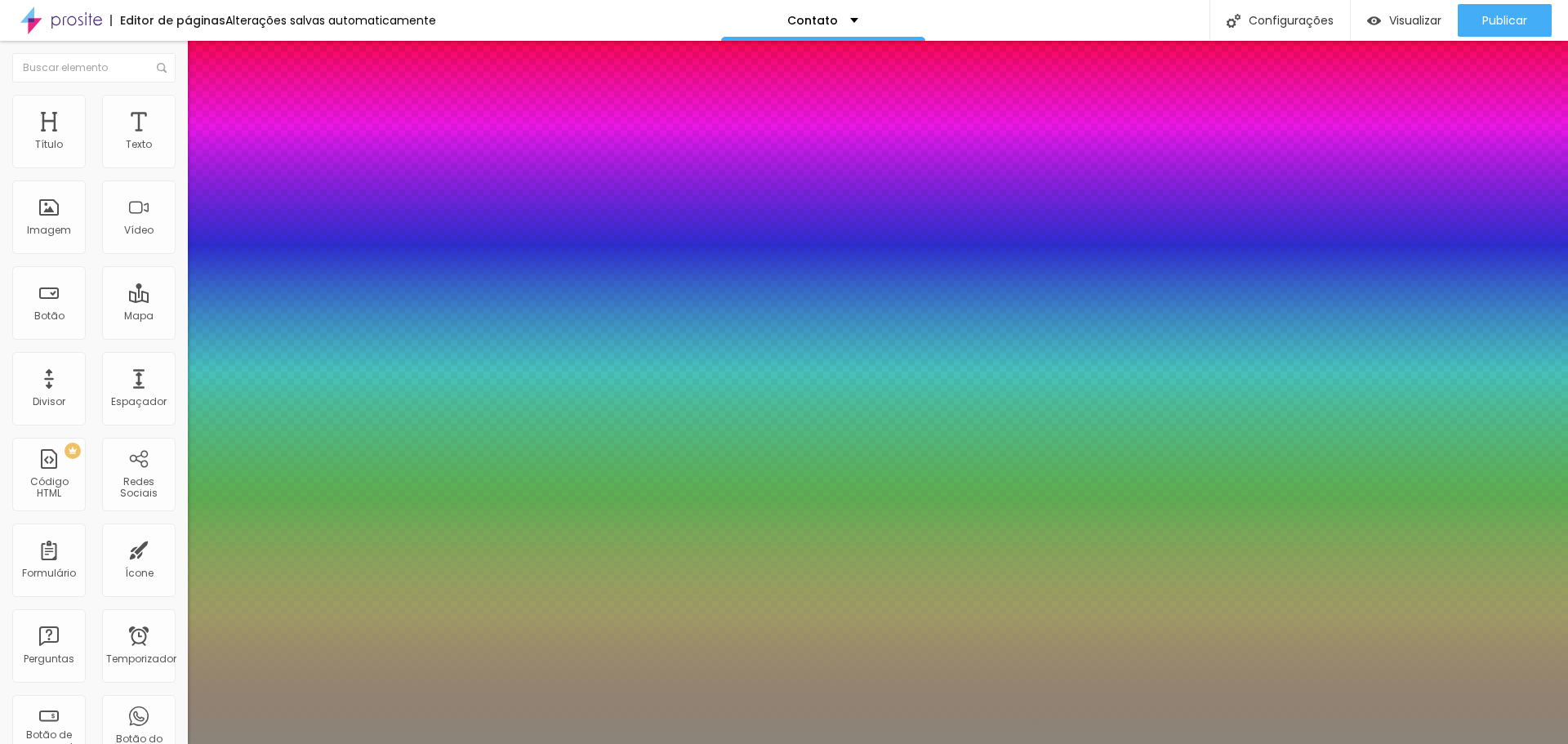
type input "20"
type input "1"
type input "0.5"
type input "19"
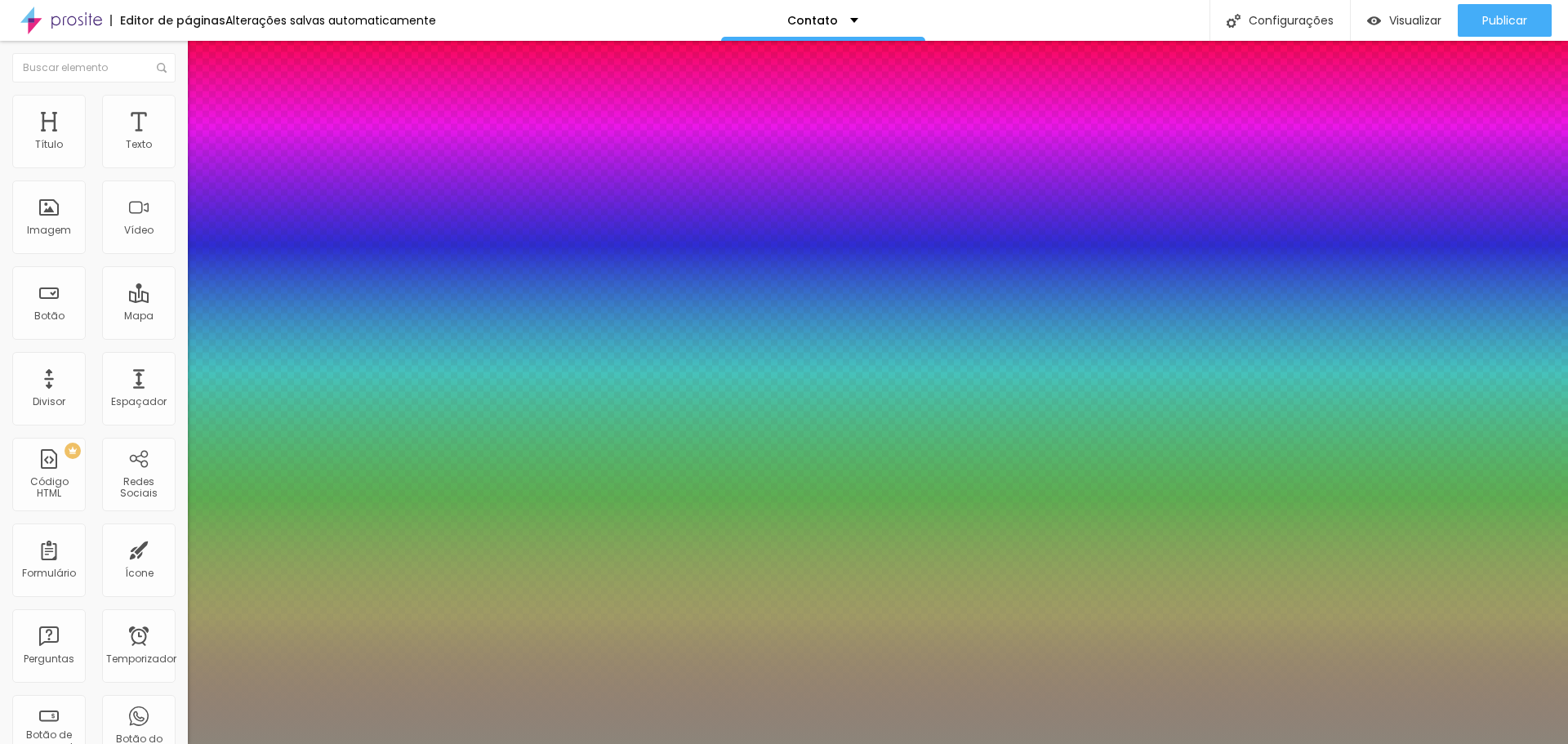
type input "19"
type input "1"
type input "0.5"
type input "18"
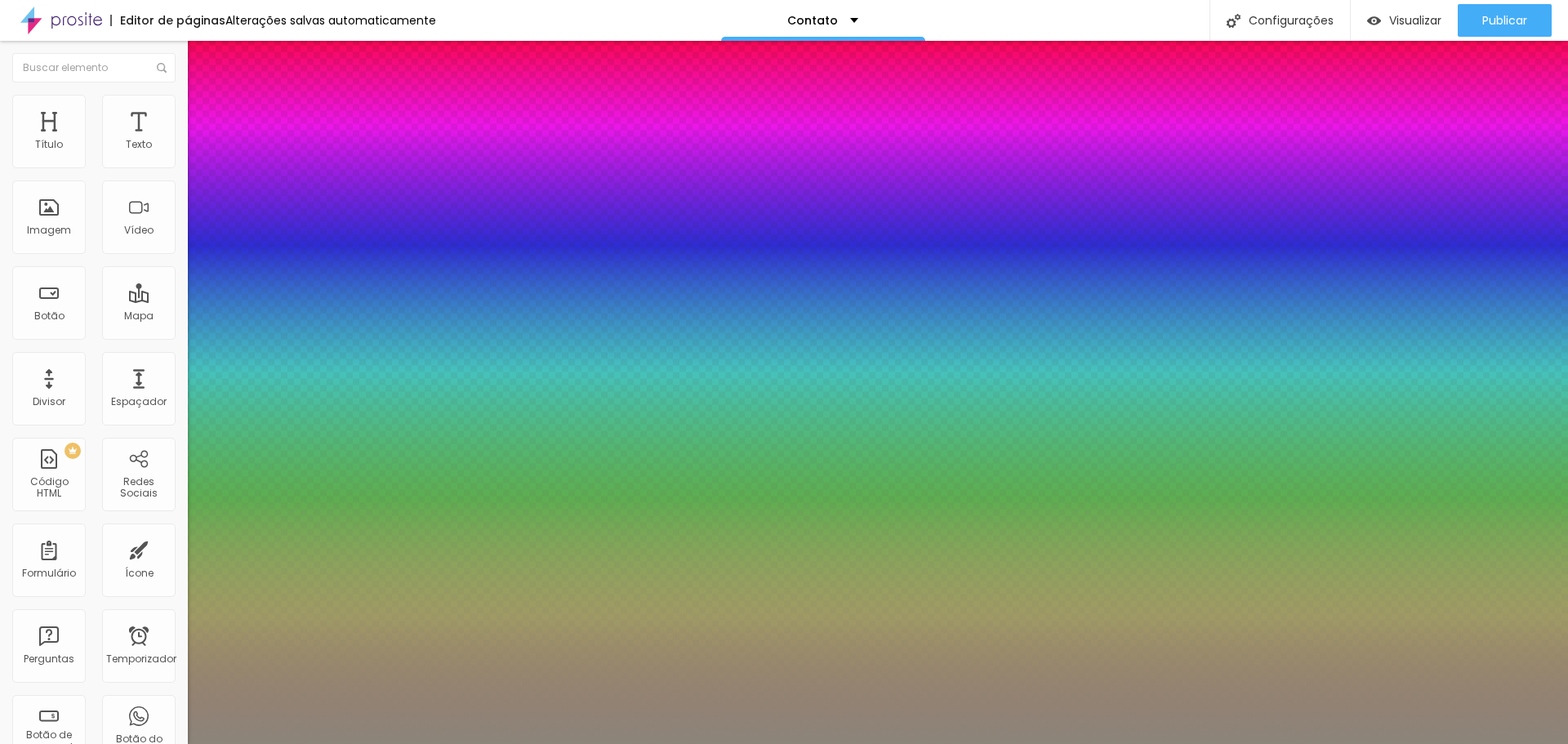
type input "1"
type input "0.5"
drag, startPoint x: 220, startPoint y: 275, endPoint x: 224, endPoint y: 287, distance: 12.6
type input "18"
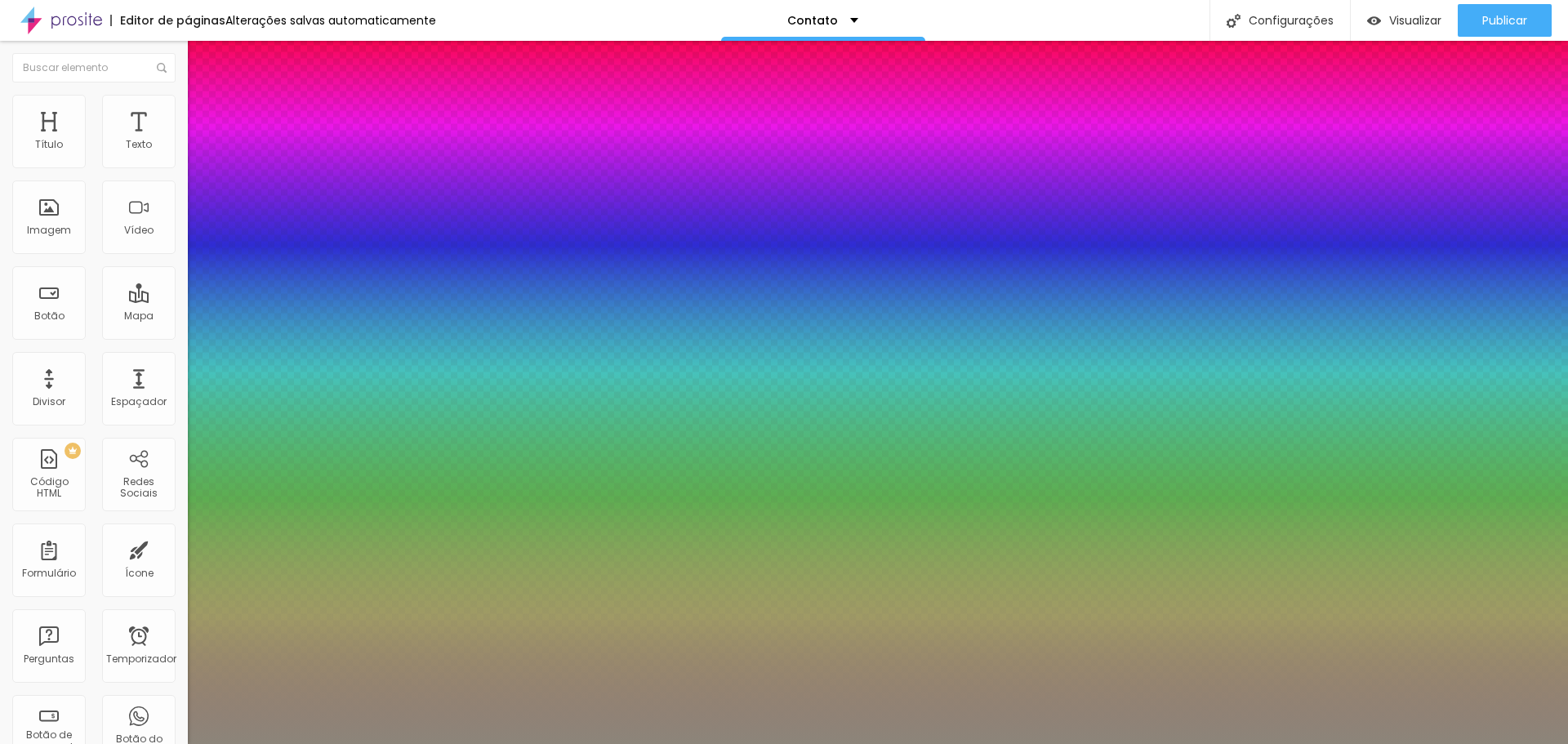
type input "1"
type input "0.5"
type input "1"
type input "0.5"
type input "1"
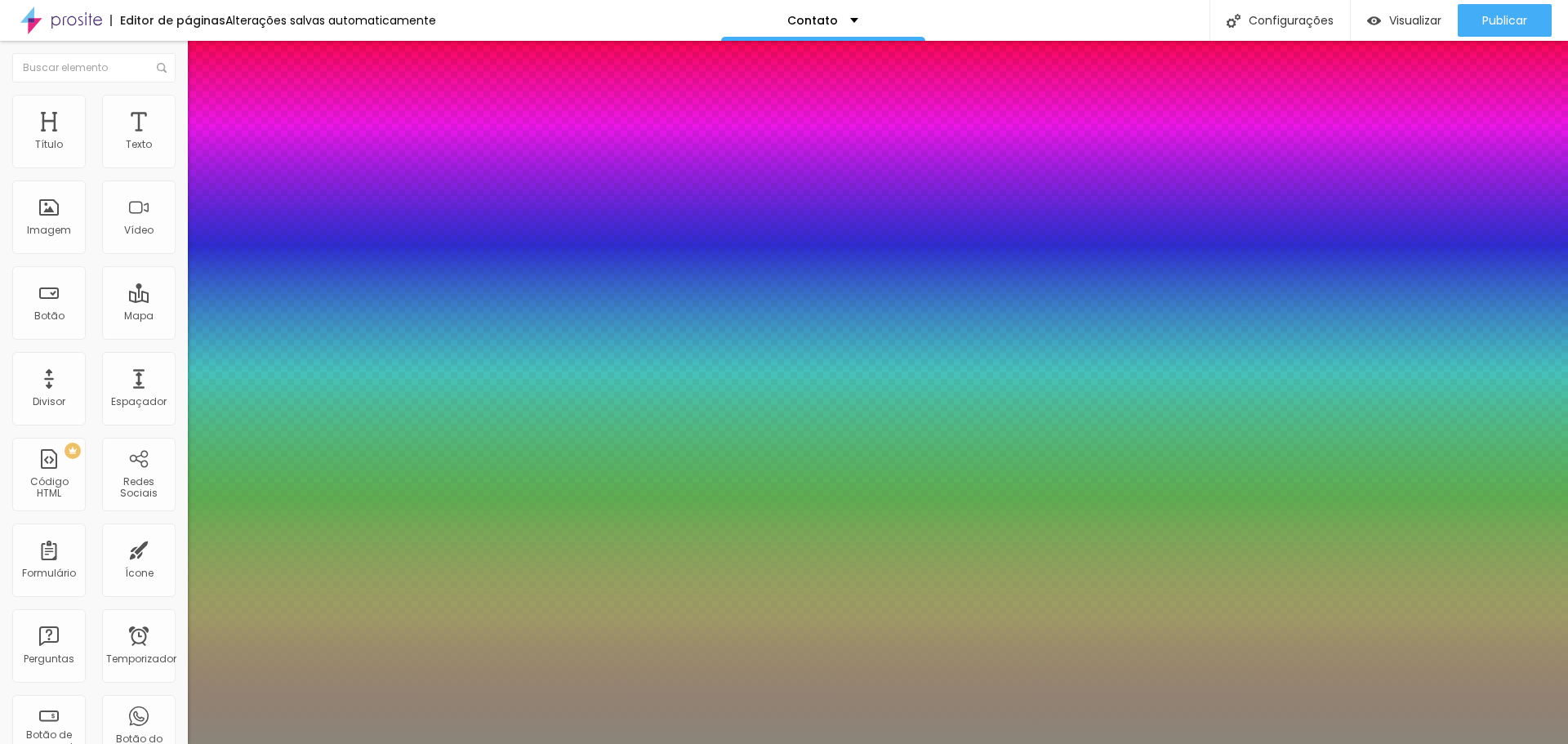
type input "0.6"
type input "1"
type input "0.7"
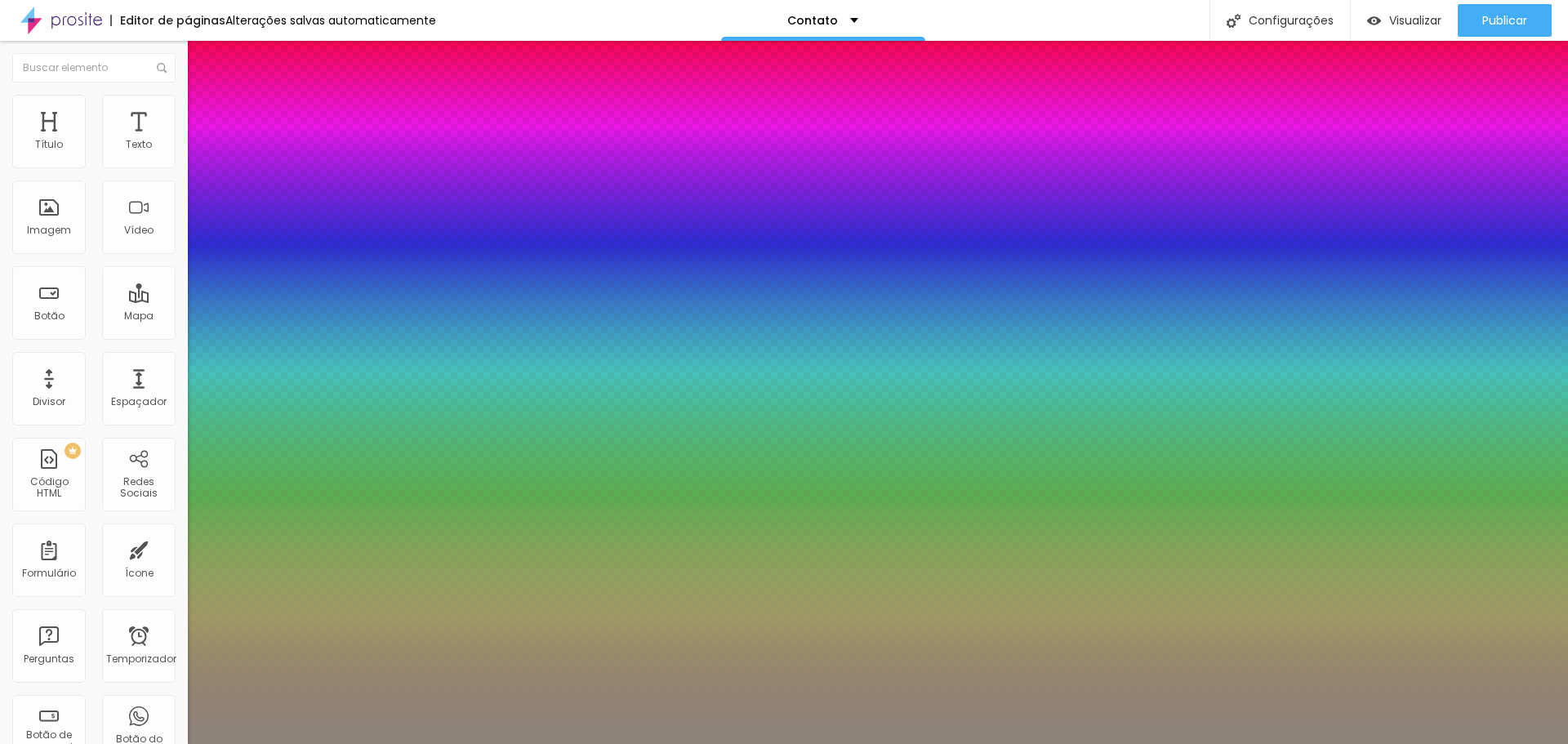
type input "1"
type input "0.8"
type input "1"
type input "0.9"
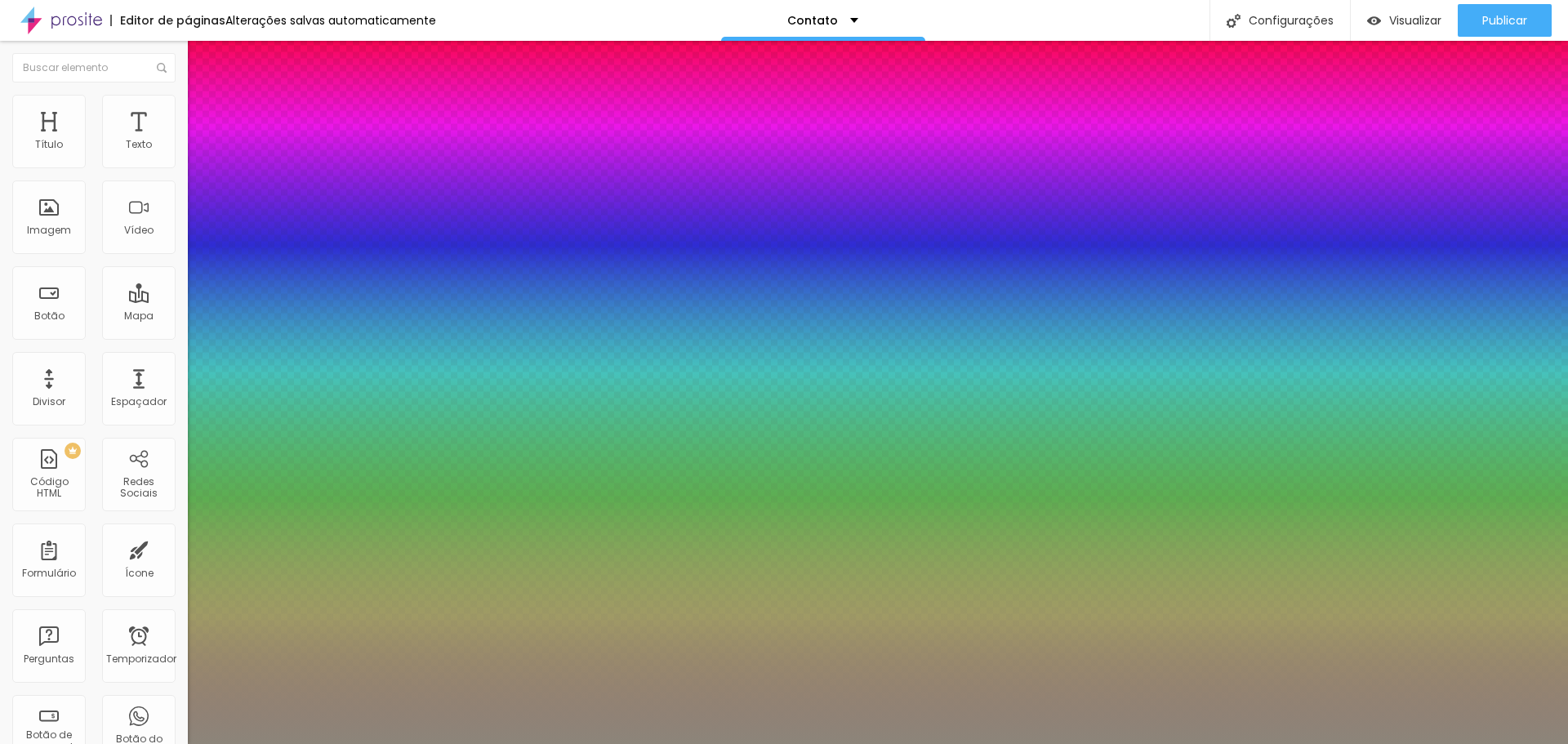
type input "0.9"
type input "1"
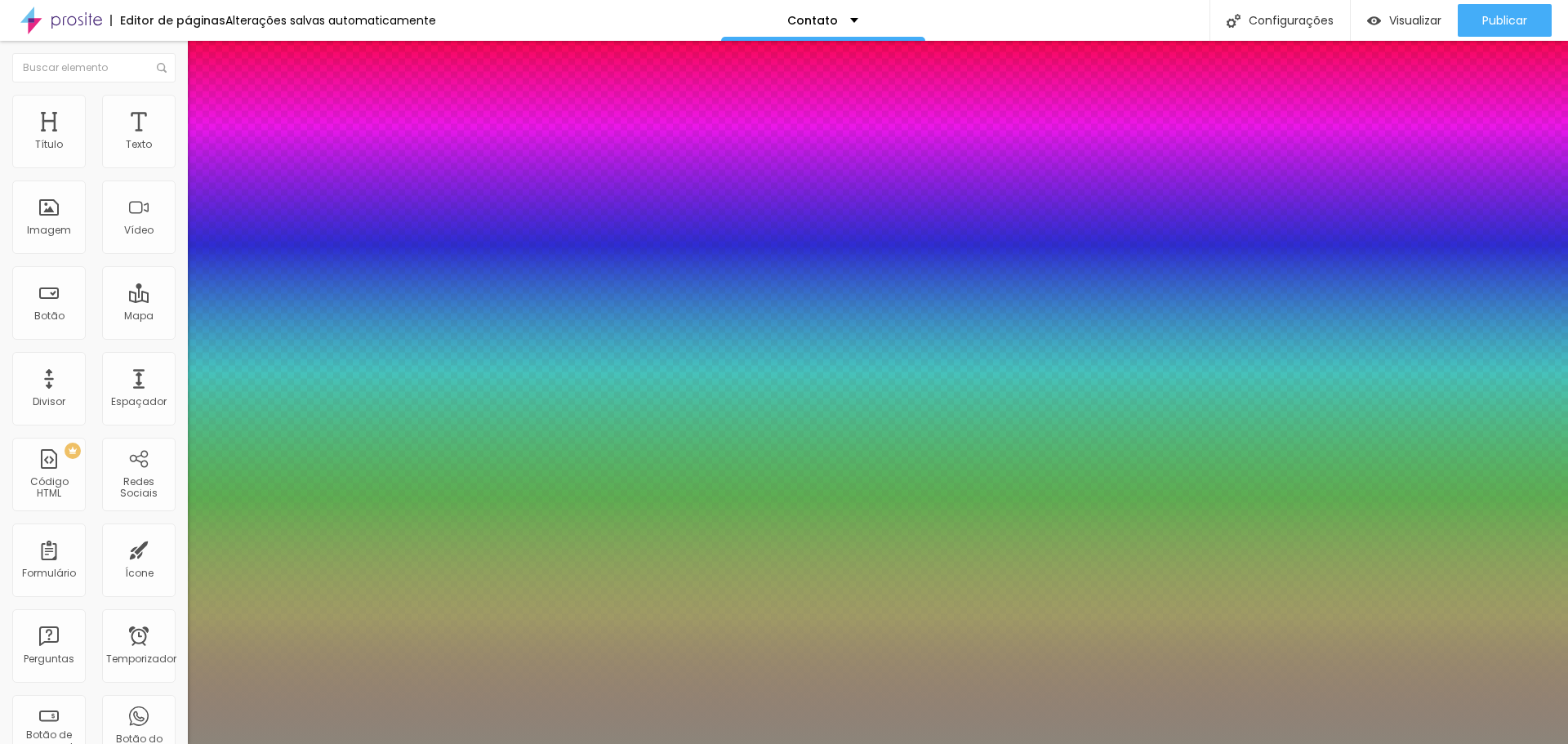
type input "1.1"
type input "1"
type input "1.2"
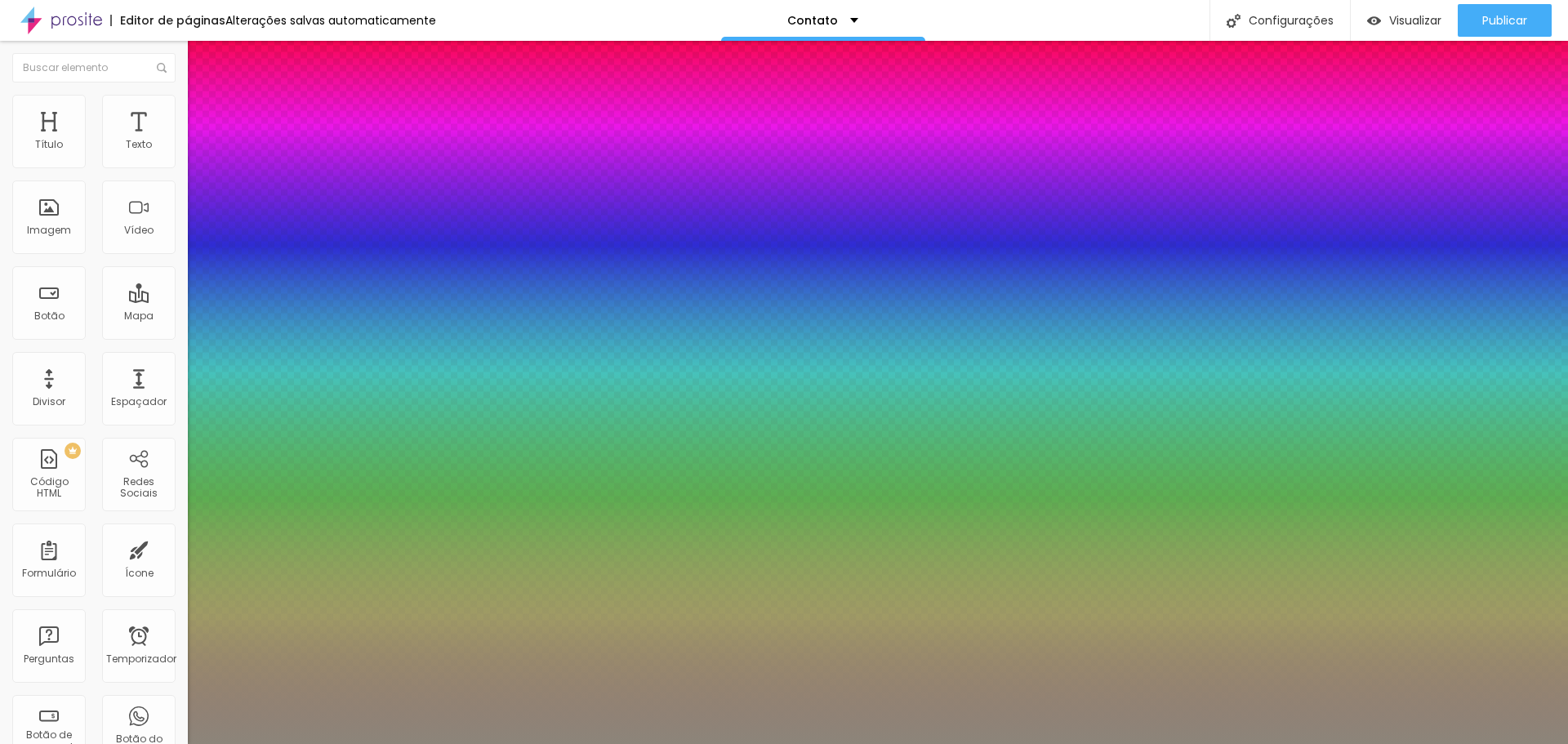
type input "1"
type input "1.3"
drag, startPoint x: 209, startPoint y: 393, endPoint x: 276, endPoint y: 389, distance: 67.1
type input "1.3"
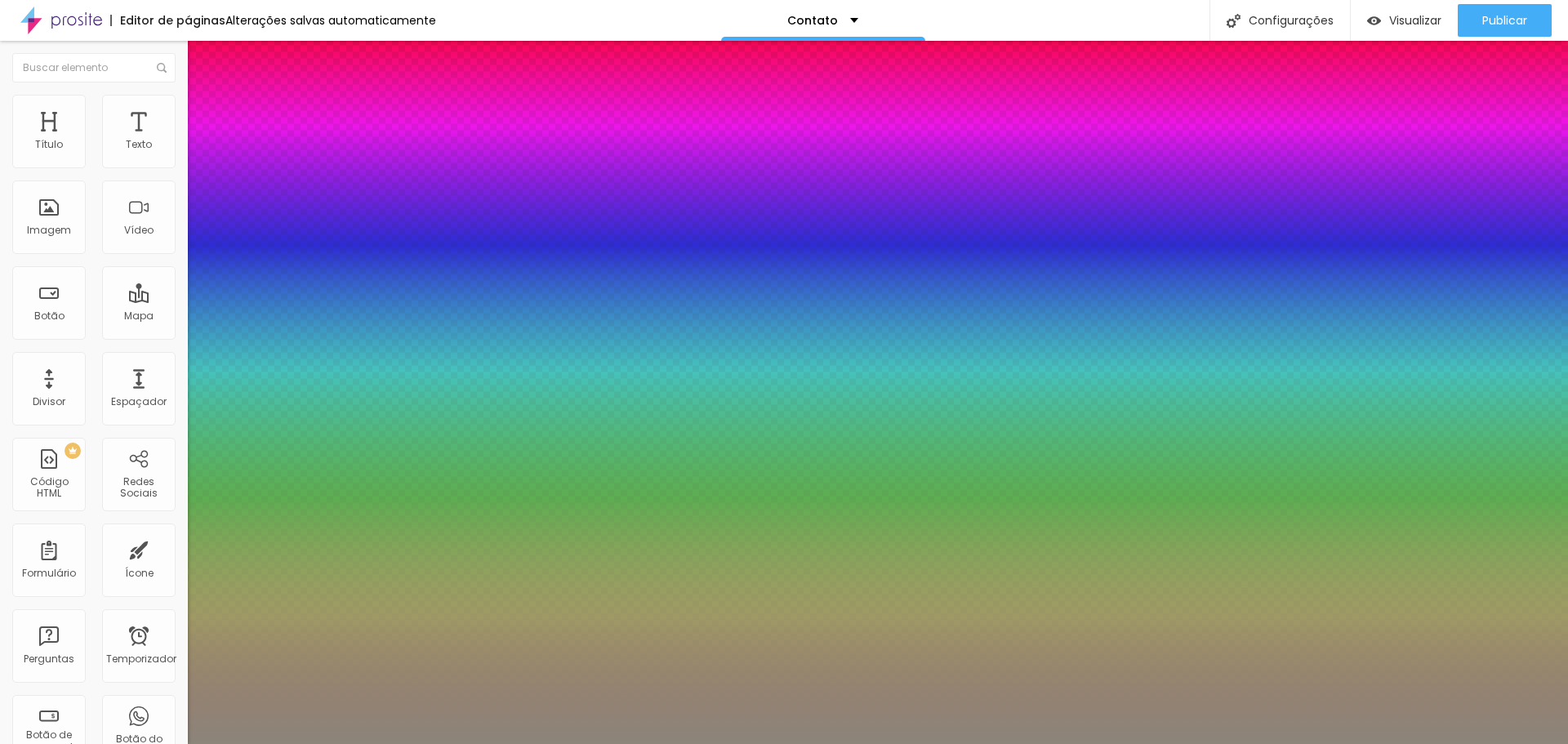
type input "1"
type input "20"
type input "1"
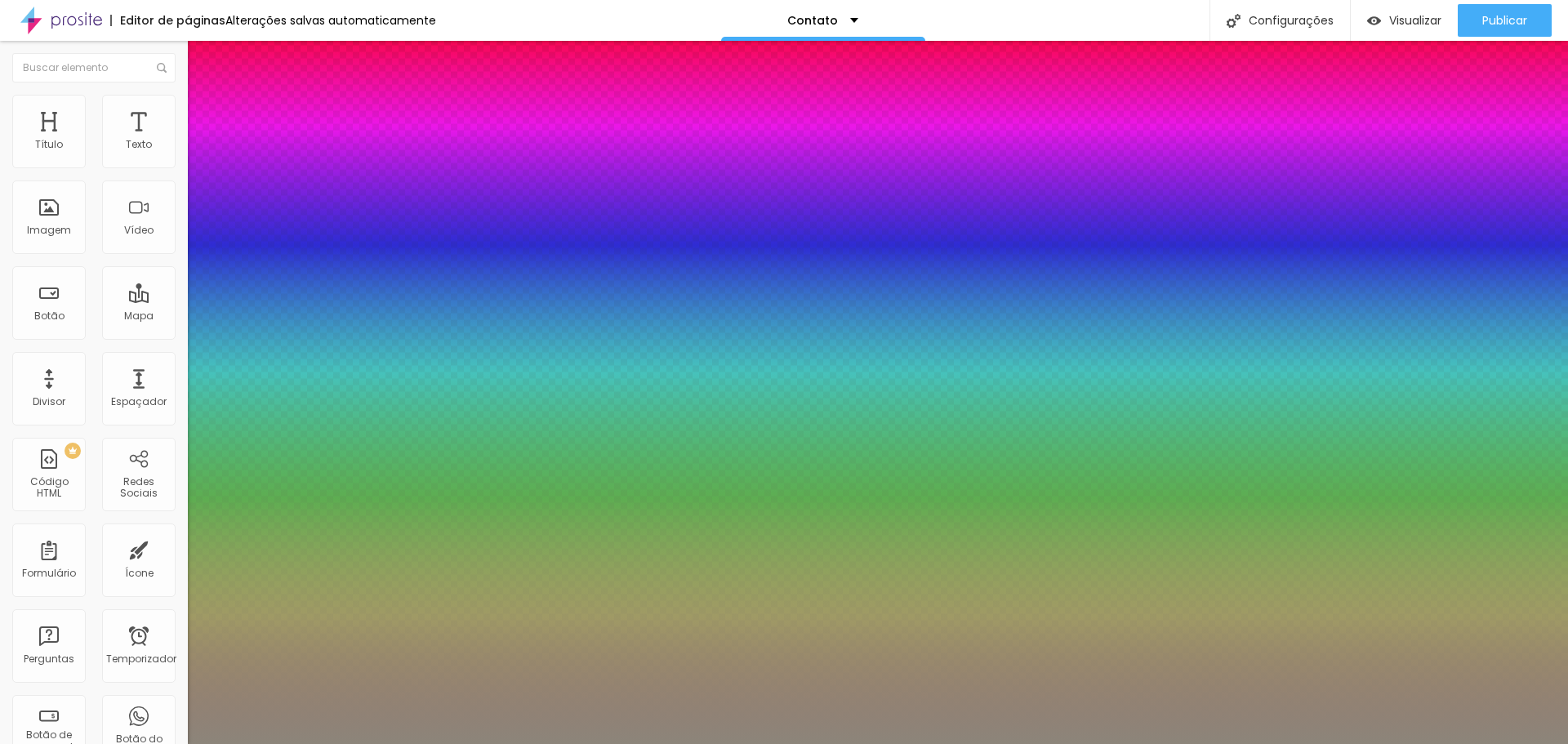
type input "22"
type input "1"
type input "24"
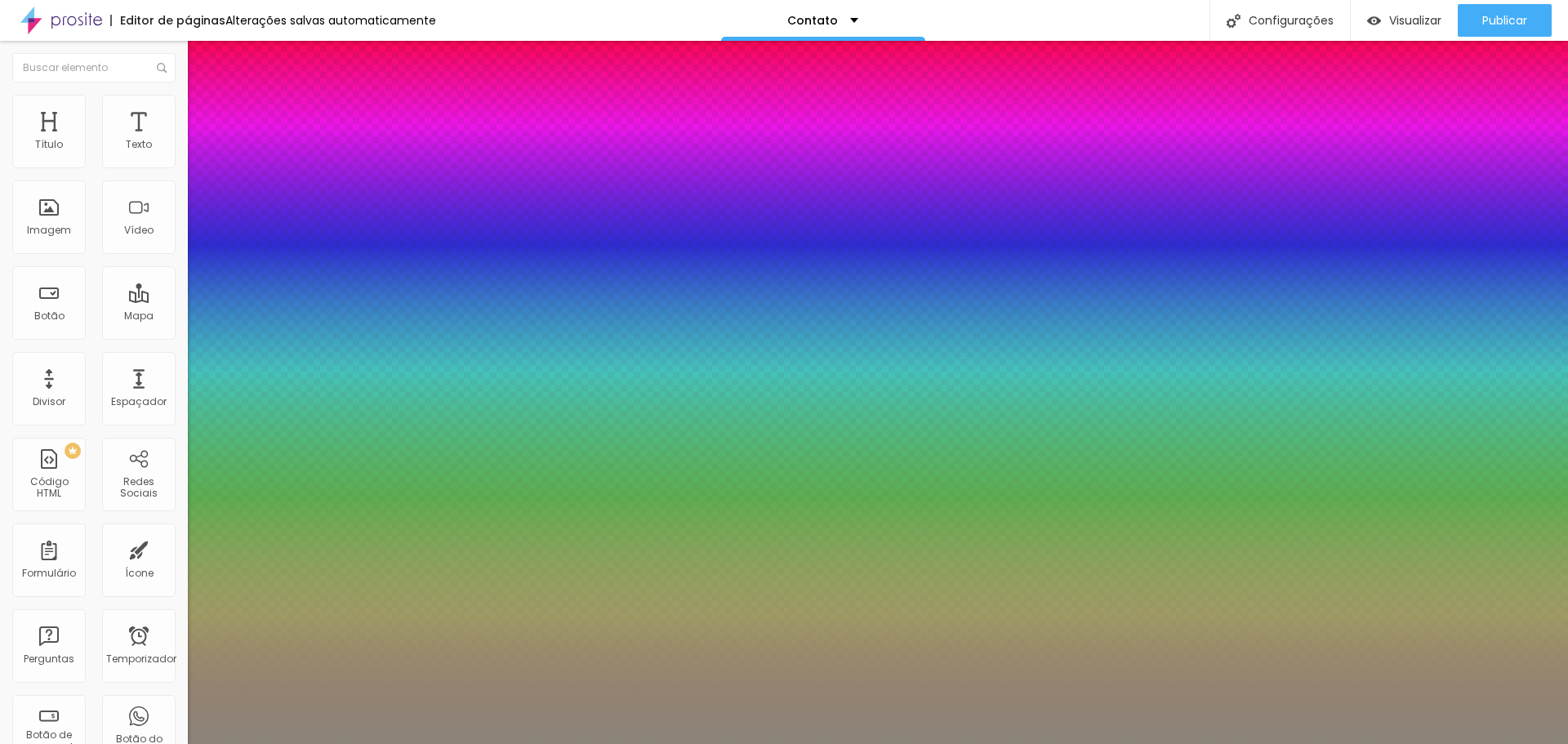
type input "1"
type input "23"
type input "1"
type input "22"
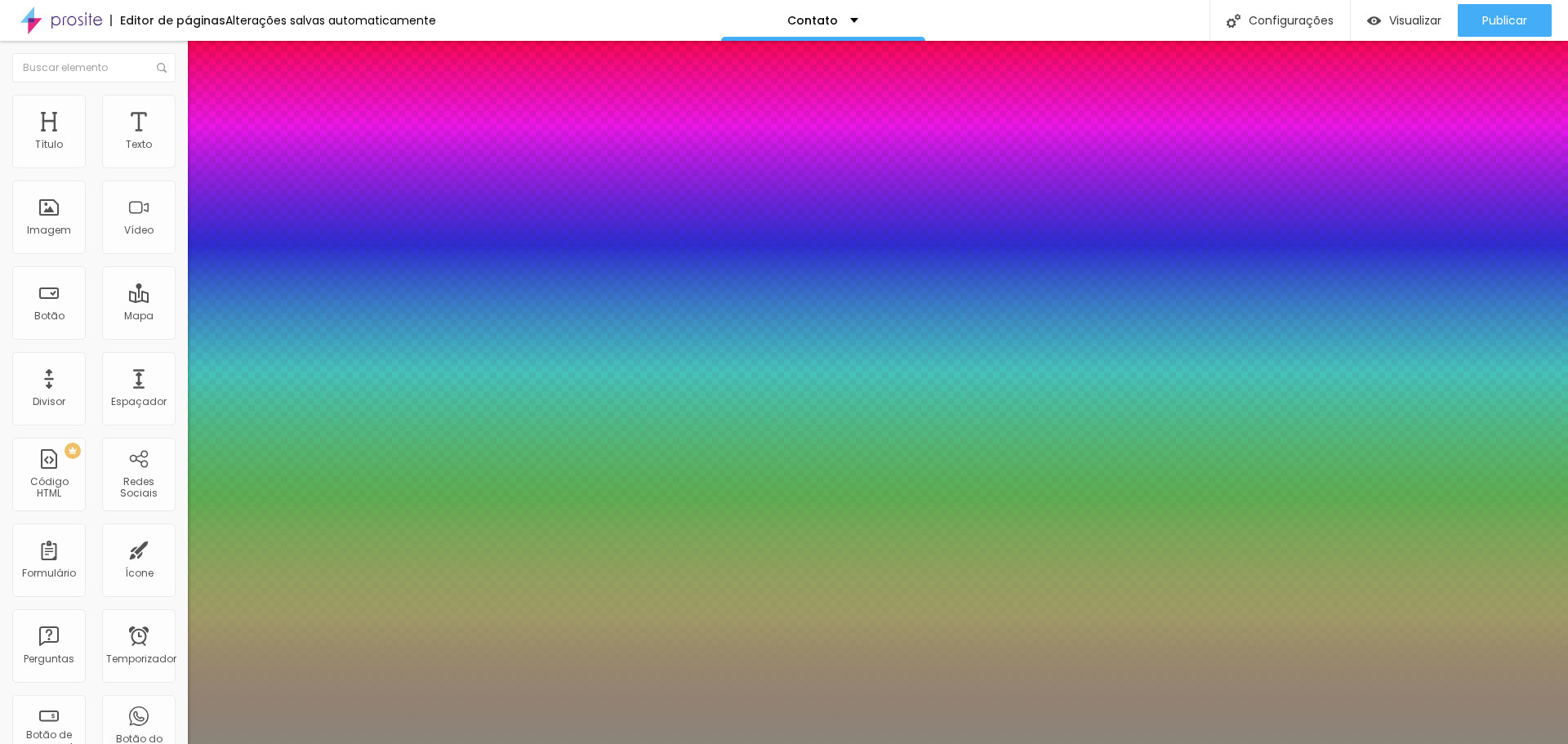
type input "22"
type input "1"
type input "21"
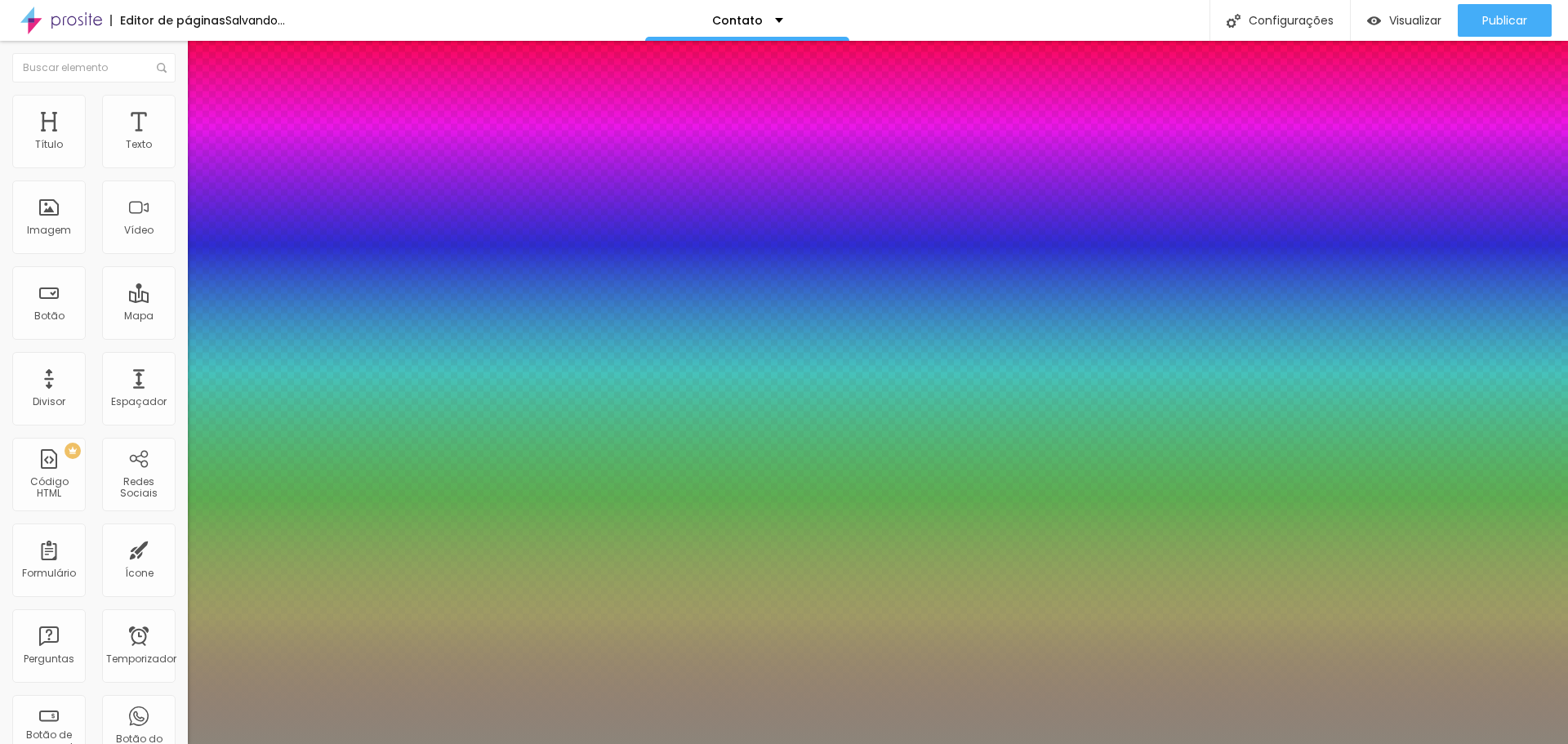
click at [663, 743] on div at bounding box center [784, 744] width 1568 height 0
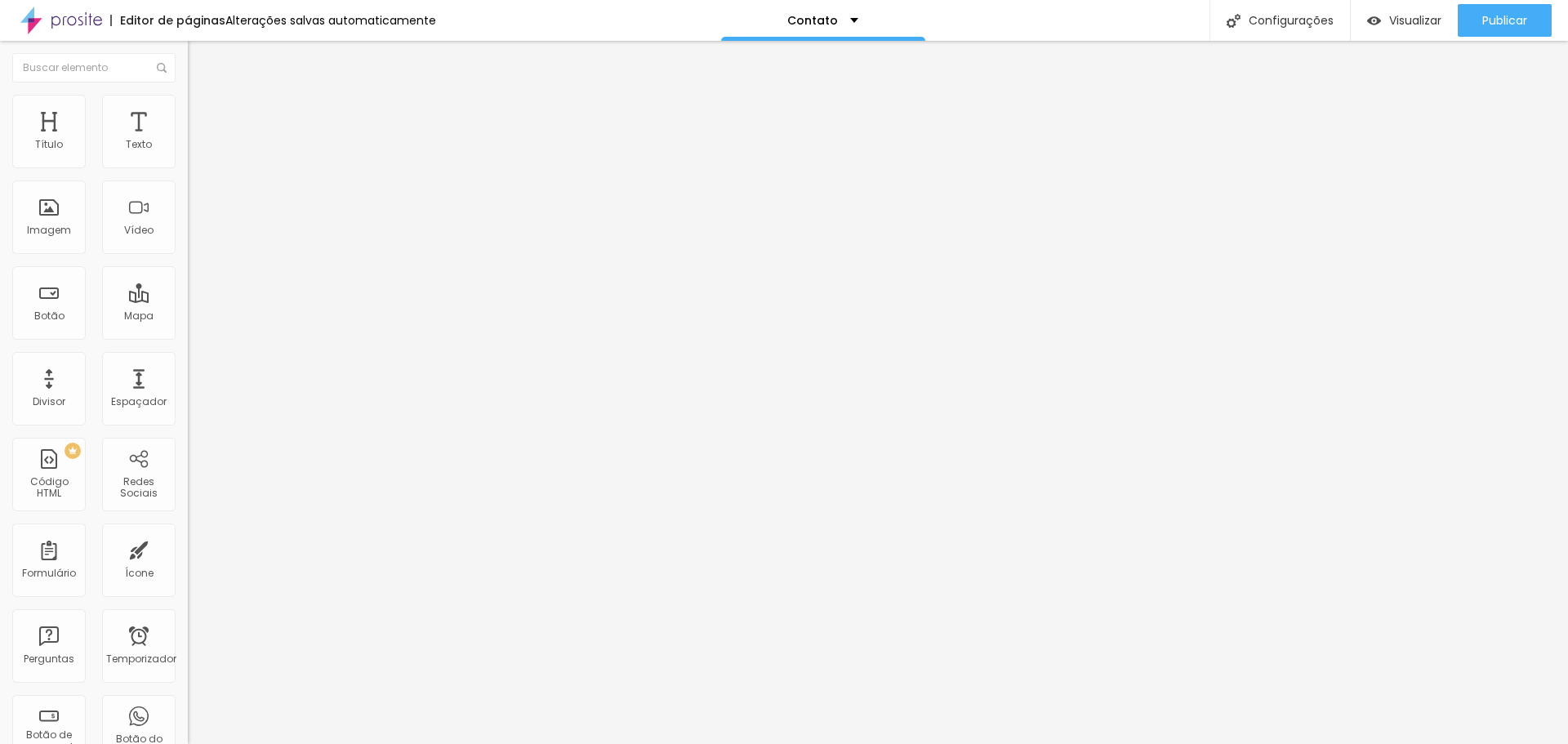
click at [188, 156] on button "button" at bounding box center [199, 147] width 23 height 17
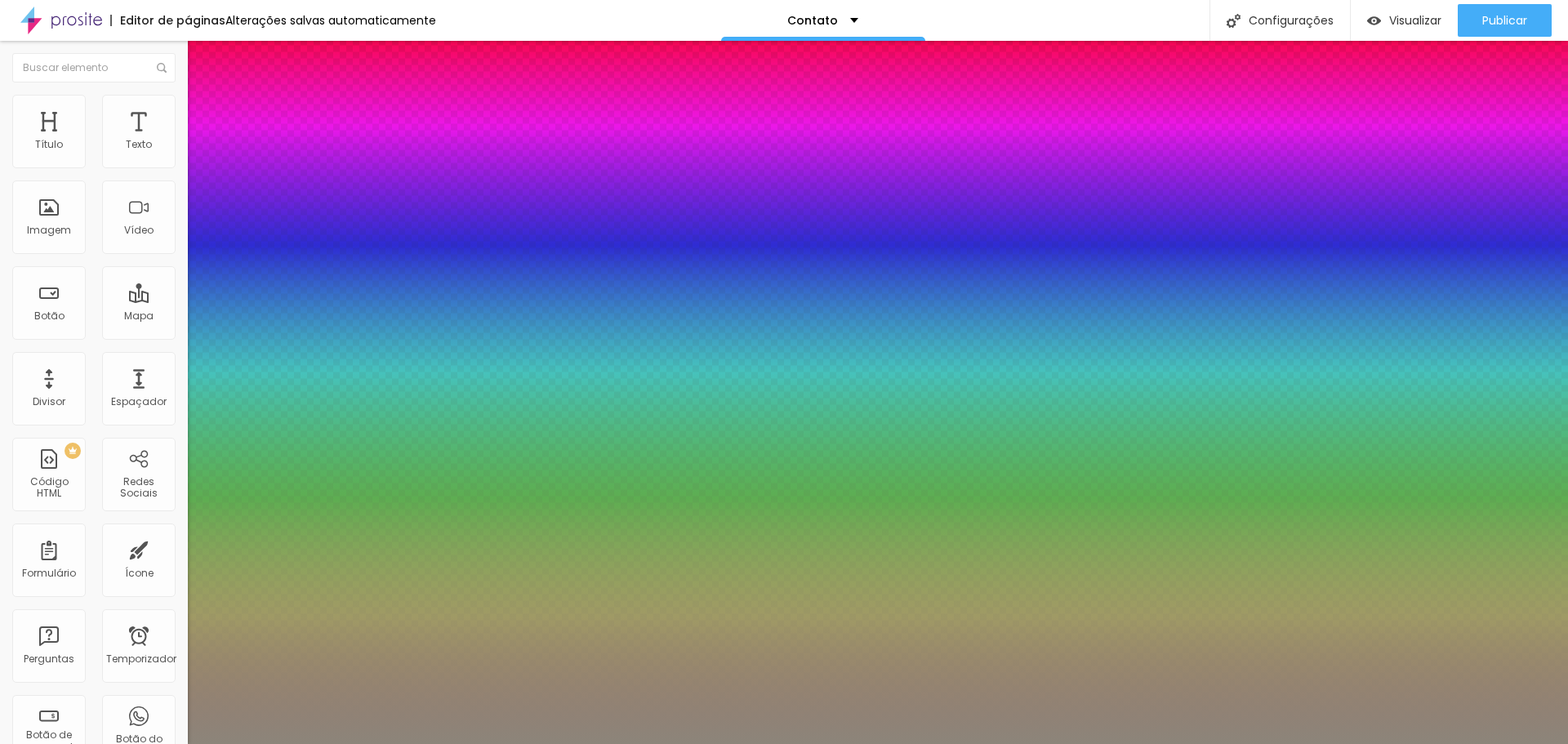
drag, startPoint x: 264, startPoint y: 393, endPoint x: 289, endPoint y: 392, distance: 25.0
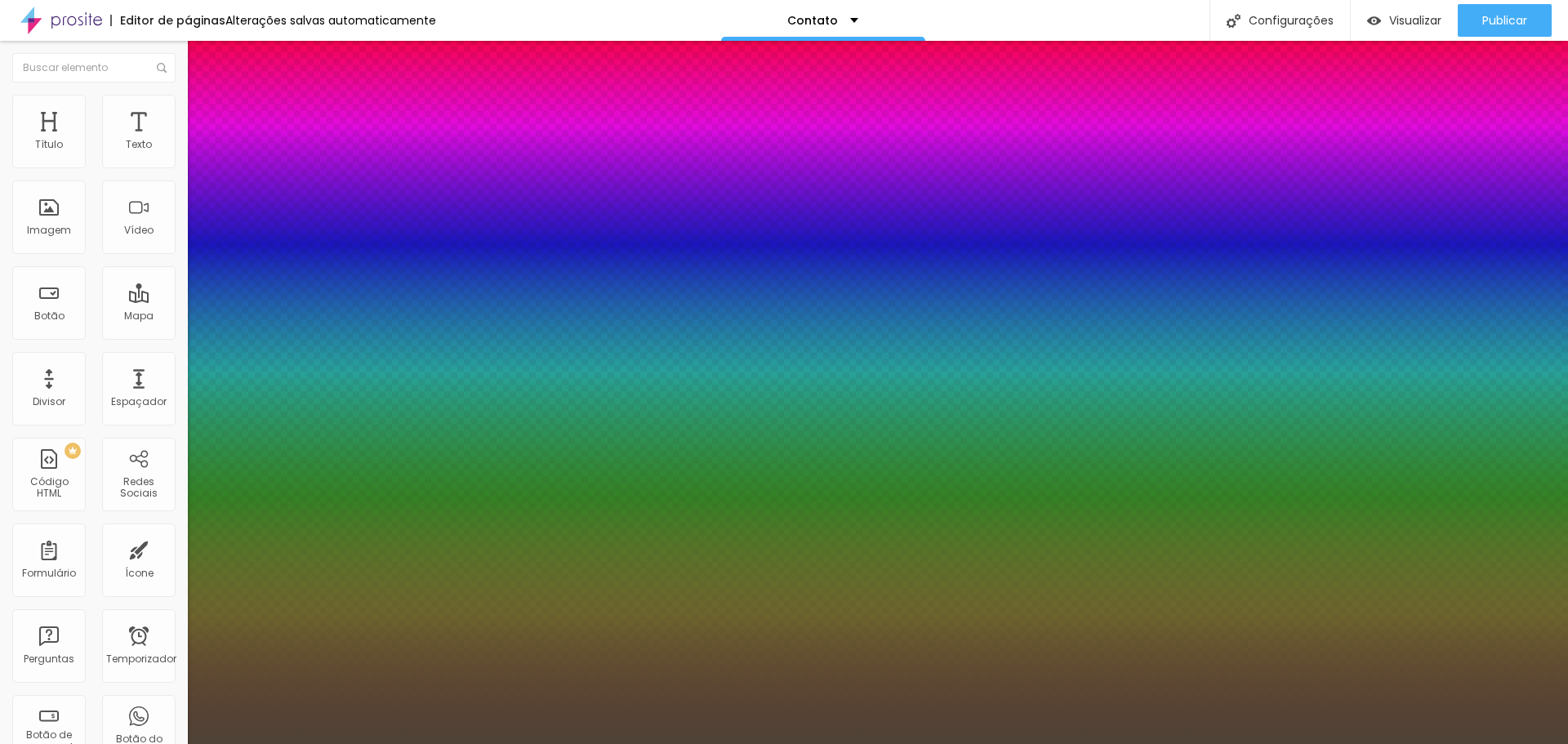
drag, startPoint x: 236, startPoint y: 496, endPoint x: 260, endPoint y: 529, distance: 40.8
click at [260, 529] on div at bounding box center [784, 372] width 1568 height 744
click at [819, 743] on div at bounding box center [784, 744] width 1568 height 0
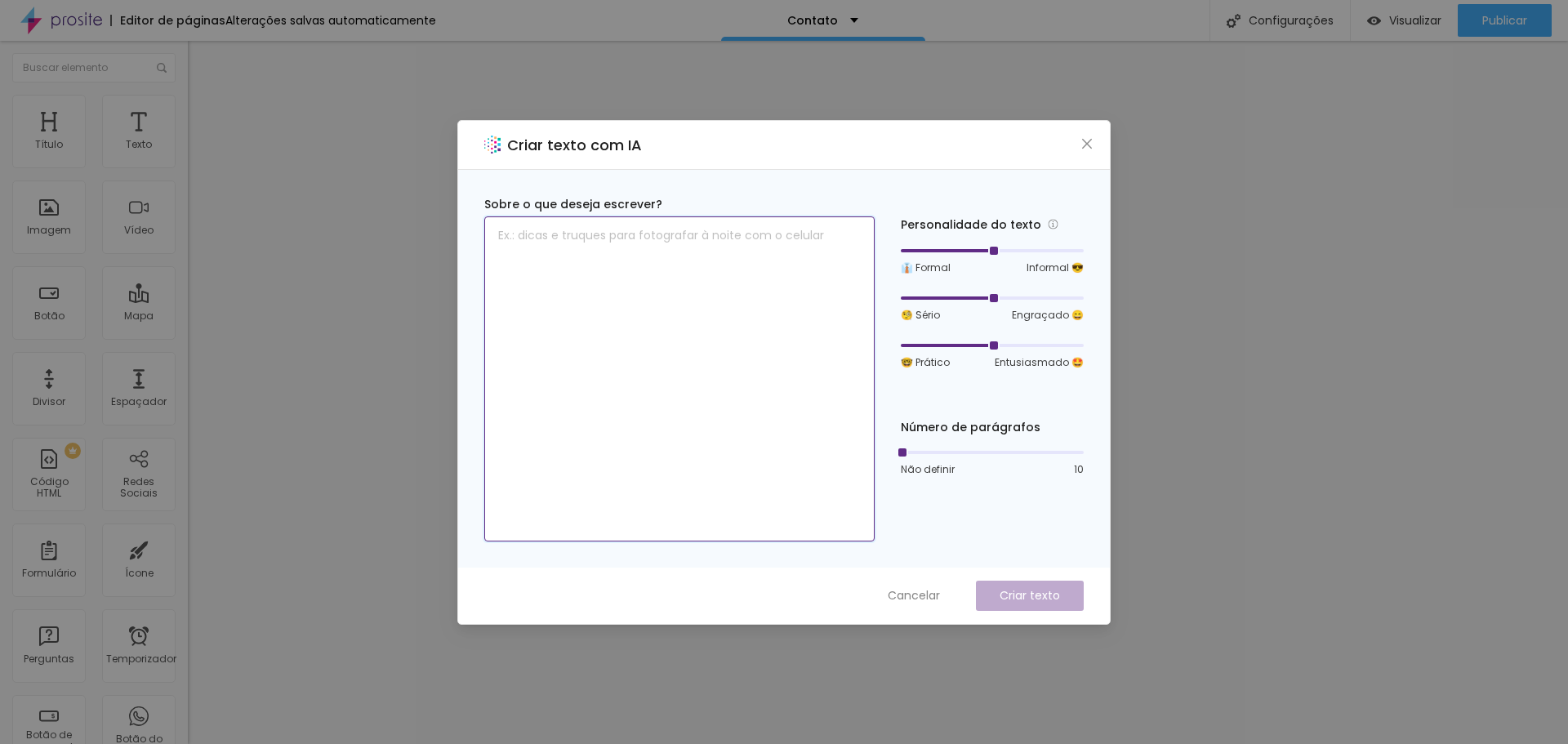
click at [739, 311] on textarea at bounding box center [679, 378] width 391 height 325
paste textarea "O seu casamento merece ser lembrado para sempre! E essa responsabilidade não po…"
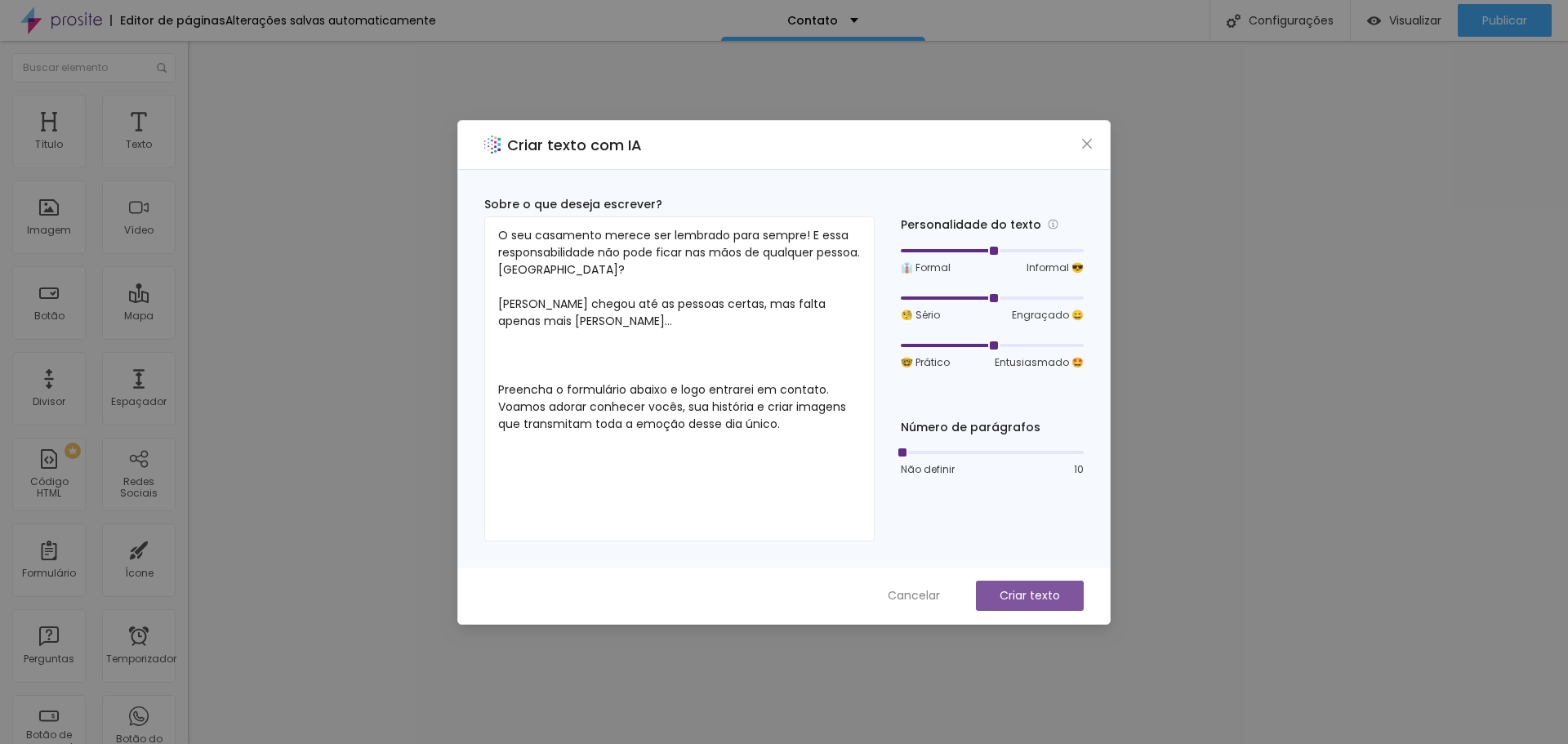
click at [1018, 596] on font "Criar texto" at bounding box center [1029, 595] width 61 height 16
click at [922, 587] on font "Cancelar" at bounding box center [914, 595] width 52 height 16
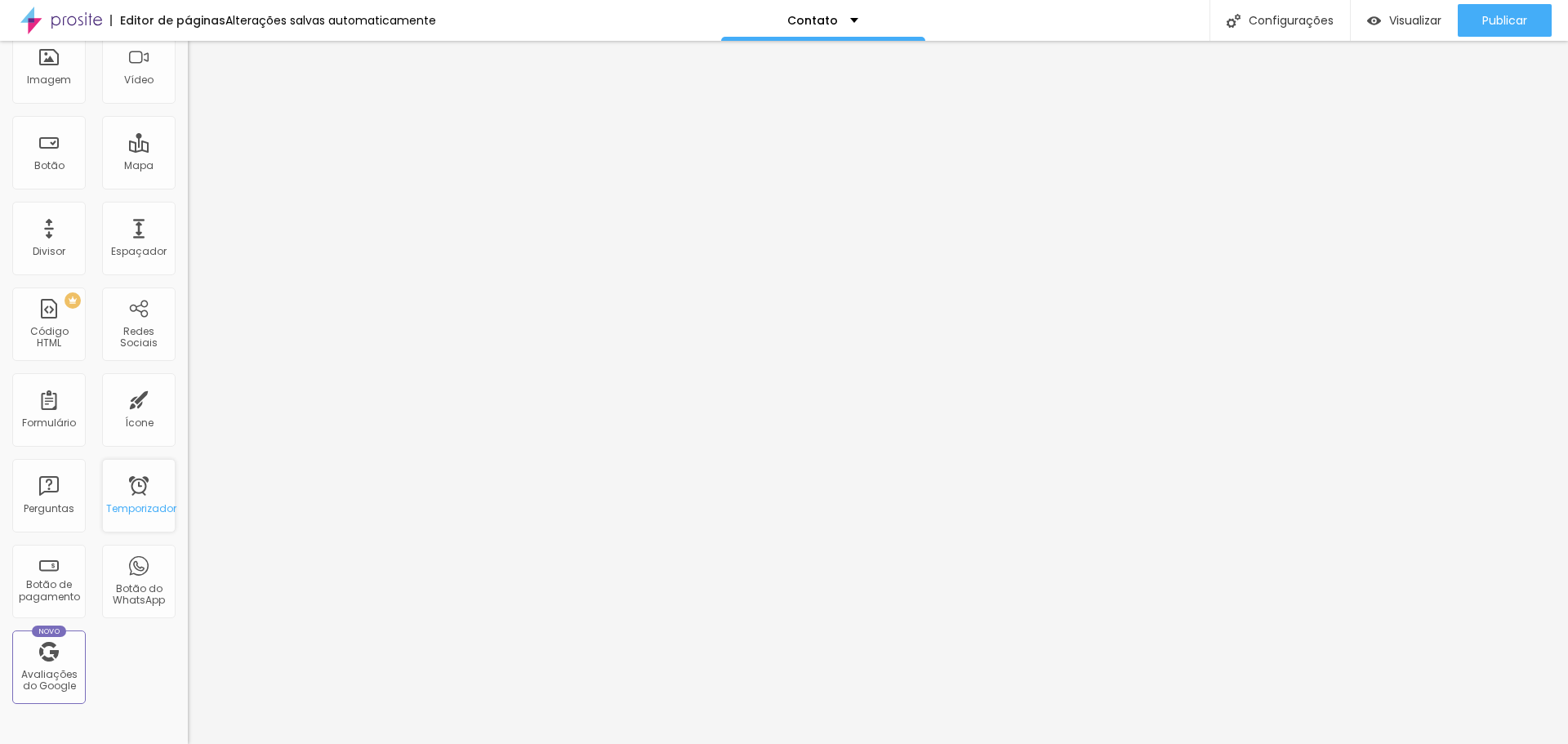
scroll to position [359, 0]
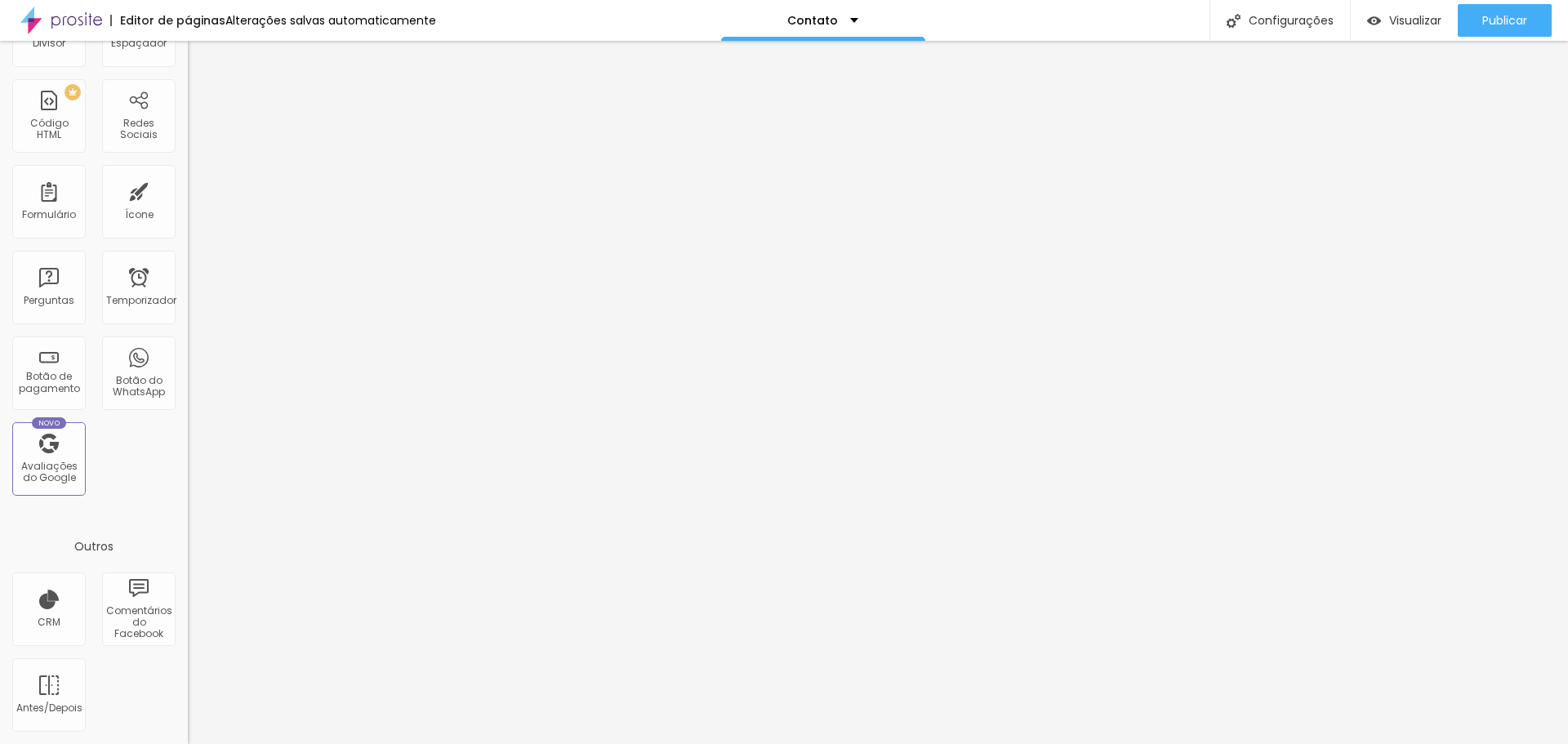
click at [122, 449] on div "Título Texto Imagem Vídeo Botão Mapa Divisor Espaçador PREMIUM Código HTML Rede…" at bounding box center [94, 122] width 188 height 772
click at [152, 492] on div "Título Texto Imagem Vídeo Botão Mapa Divisor Espaçador PREMIUM Código HTML Rede…" at bounding box center [94, 122] width 188 height 772
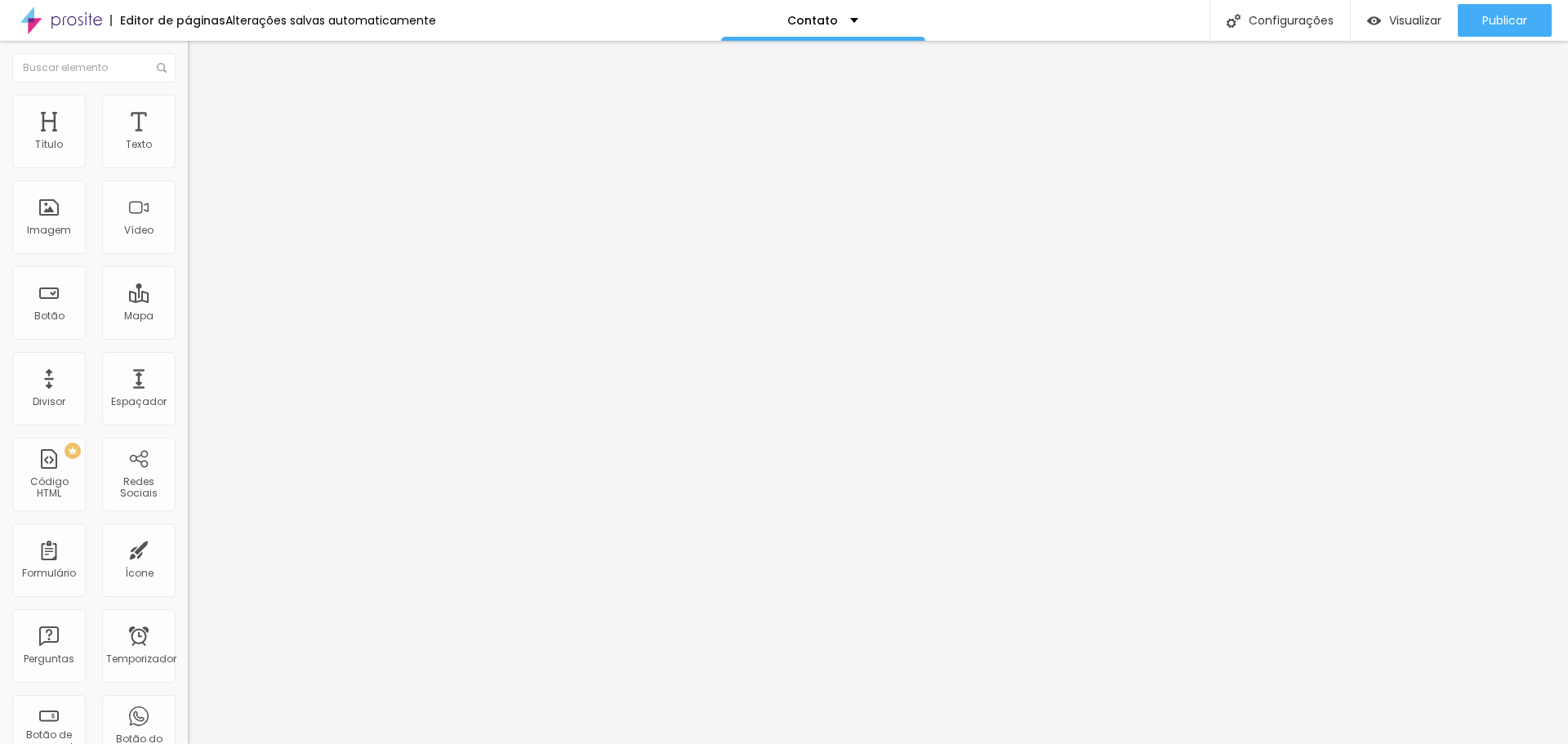
click at [161, 27] on font "Editor de páginas" at bounding box center [173, 20] width 106 height 16
click at [58, 16] on img at bounding box center [61, 20] width 82 height 41
